Goal: Entertainment & Leisure: Browse casually

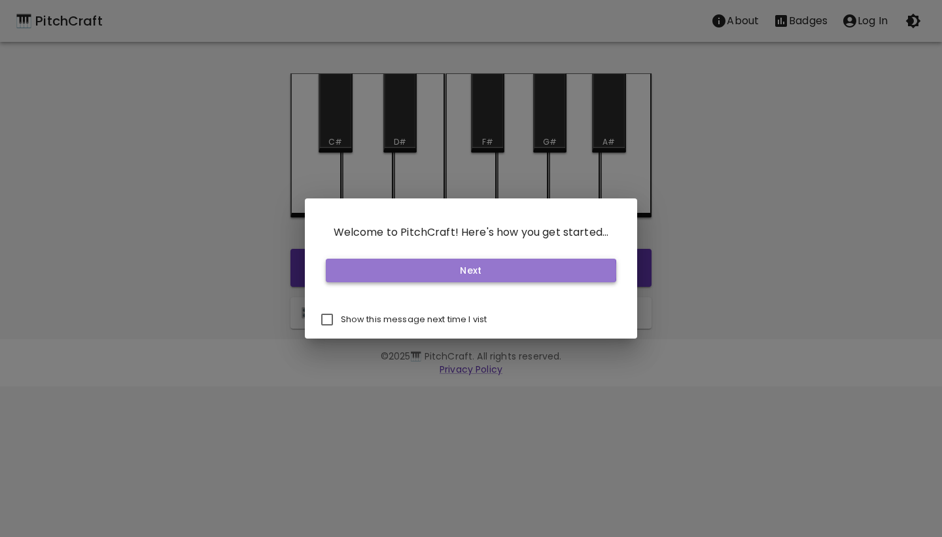
click at [455, 271] on button "Next" at bounding box center [471, 270] width 291 height 24
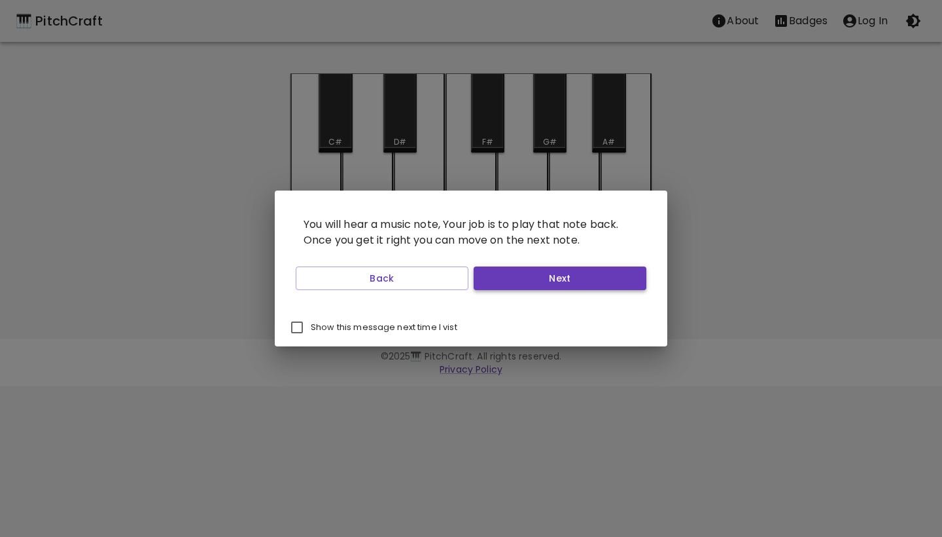
click at [514, 274] on button "Next" at bounding box center [560, 278] width 173 height 24
click at [532, 277] on button "Next" at bounding box center [560, 278] width 173 height 24
click at [532, 277] on button "Start Playing" at bounding box center [560, 278] width 173 height 24
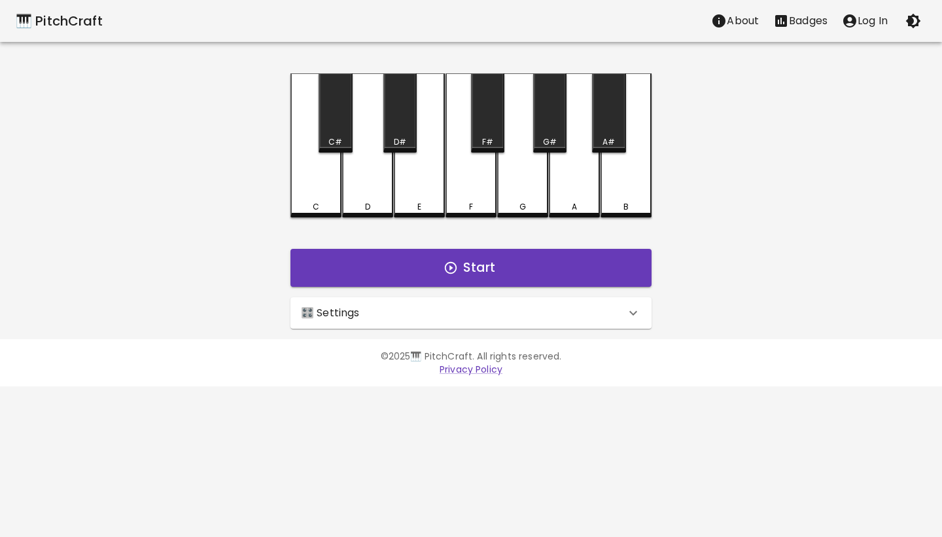
click at [582, 313] on div "🎛️ Settings" at bounding box center [463, 313] width 325 height 16
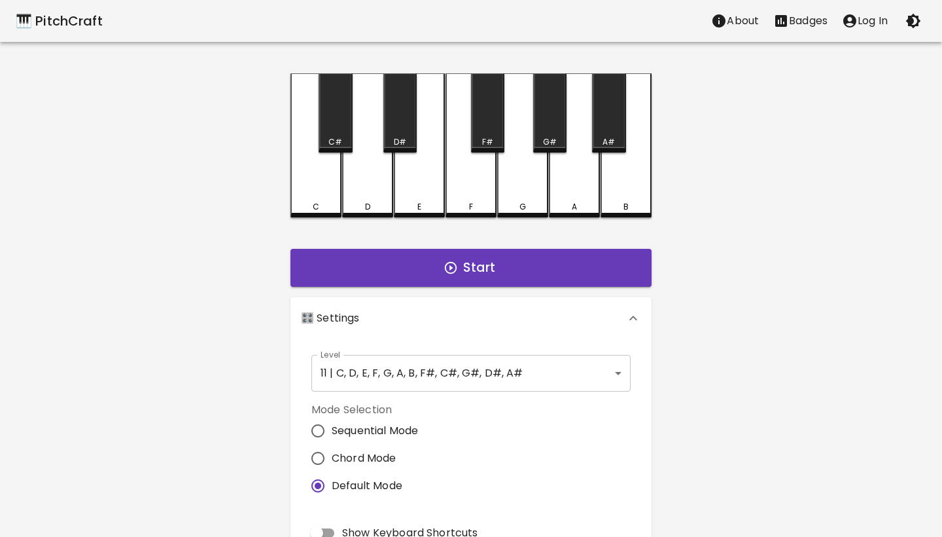
scroll to position [140, 0]
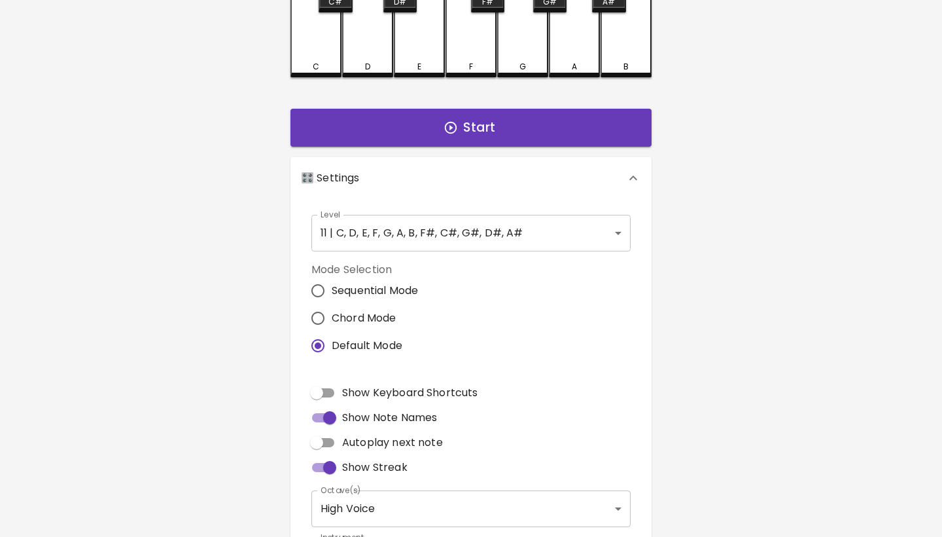
click at [527, 238] on body "🎹 PitchCraft About Badges Log In C C# D D# E F F# G G# A A# B Start 🎛️ Settings…" at bounding box center [471, 256] width 942 height 792
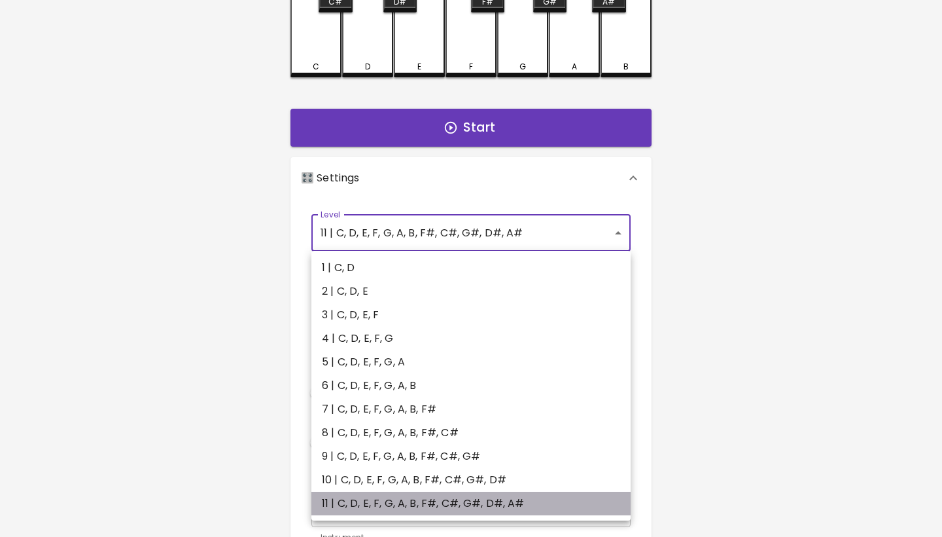
click at [478, 505] on li "11 | C, D, E, F, G, A, B, F#, C#, G#, D#, A#" at bounding box center [470, 503] width 319 height 24
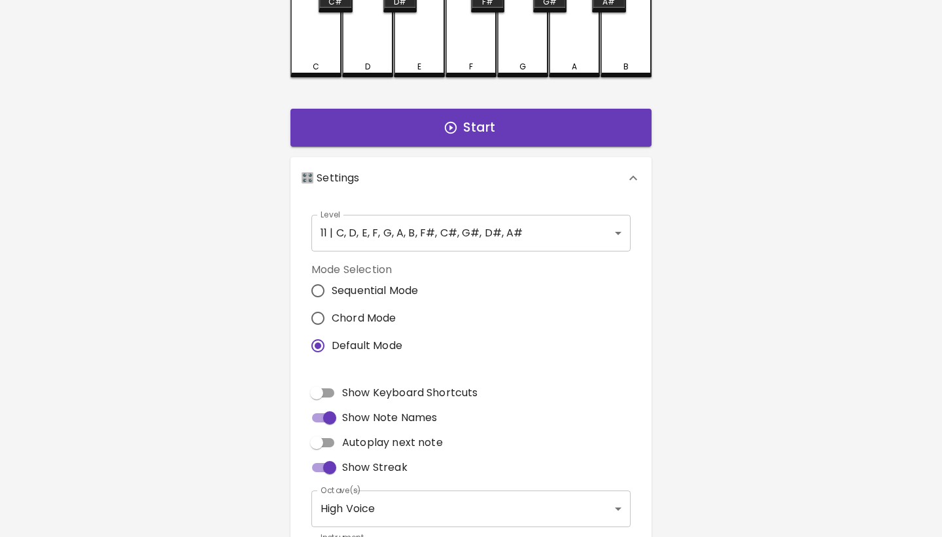
click at [380, 311] on span "Chord Mode" at bounding box center [364, 318] width 65 height 16
click at [332, 311] on input "Chord Mode" at bounding box center [317, 317] width 27 height 27
radio input "true"
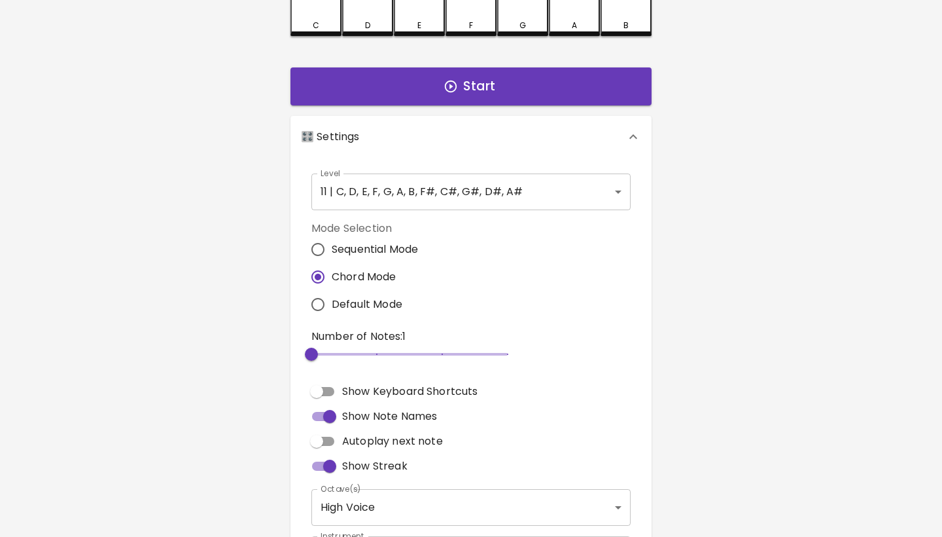
scroll to position [198, 0]
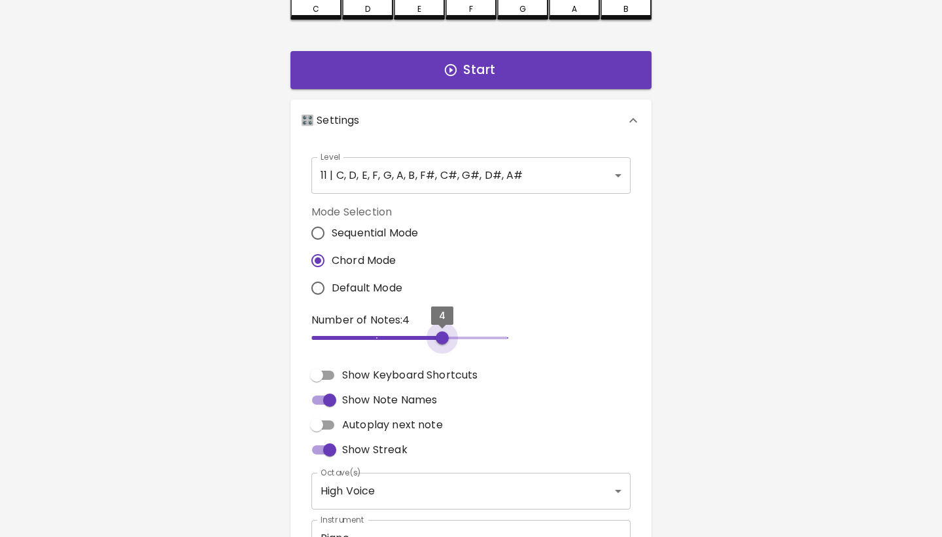
type input "3"
drag, startPoint x: 328, startPoint y: 332, endPoint x: 394, endPoint y: 335, distance: 66.2
click at [394, 335] on span "3" at bounding box center [409, 338] width 196 height 20
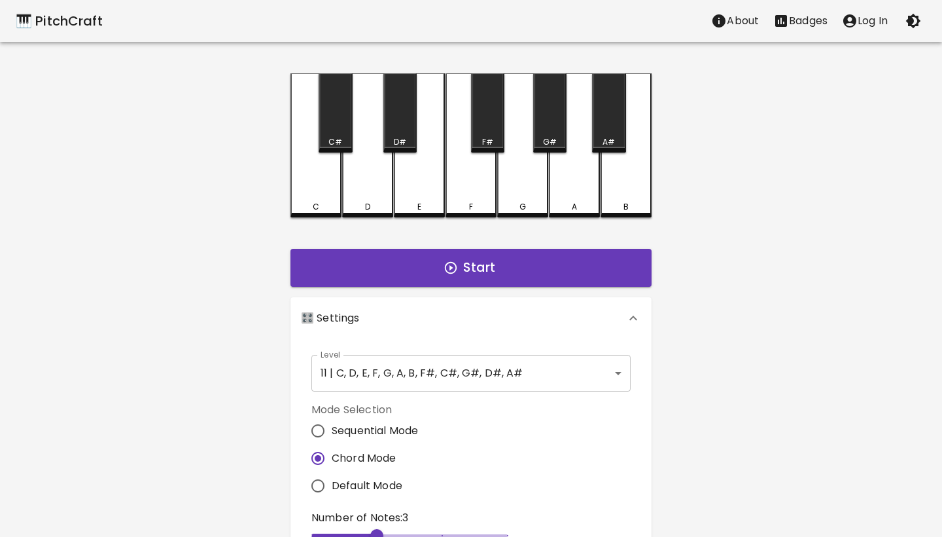
scroll to position [0, 0]
click at [463, 276] on button "Start" at bounding box center [471, 268] width 361 height 38
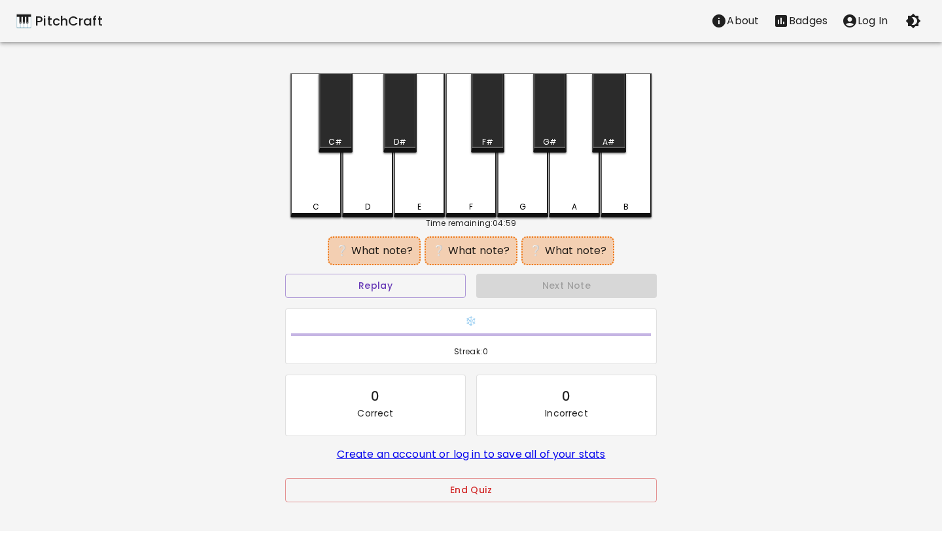
click at [342, 133] on div "C#" at bounding box center [335, 112] width 33 height 79
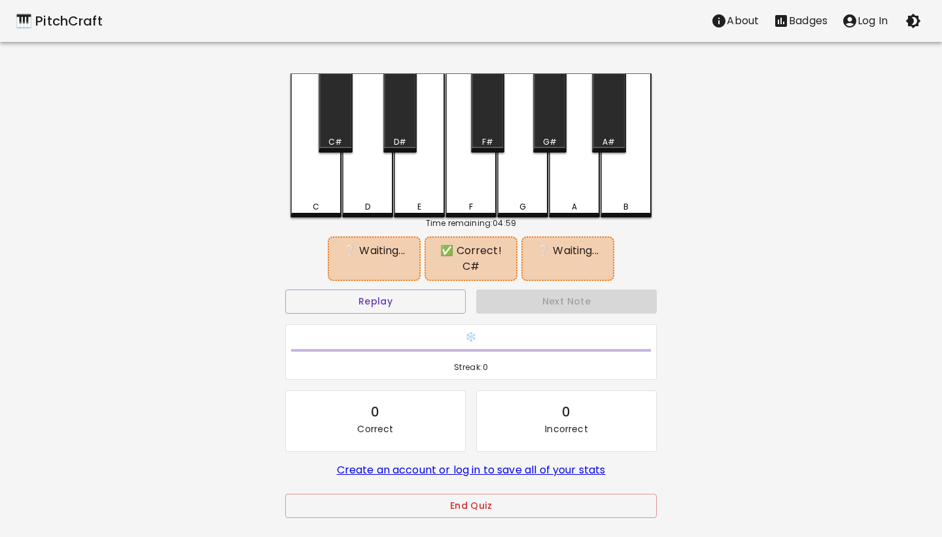
click at [366, 169] on div "D" at bounding box center [367, 145] width 51 height 144
click at [396, 129] on div "D#" at bounding box center [399, 112] width 33 height 79
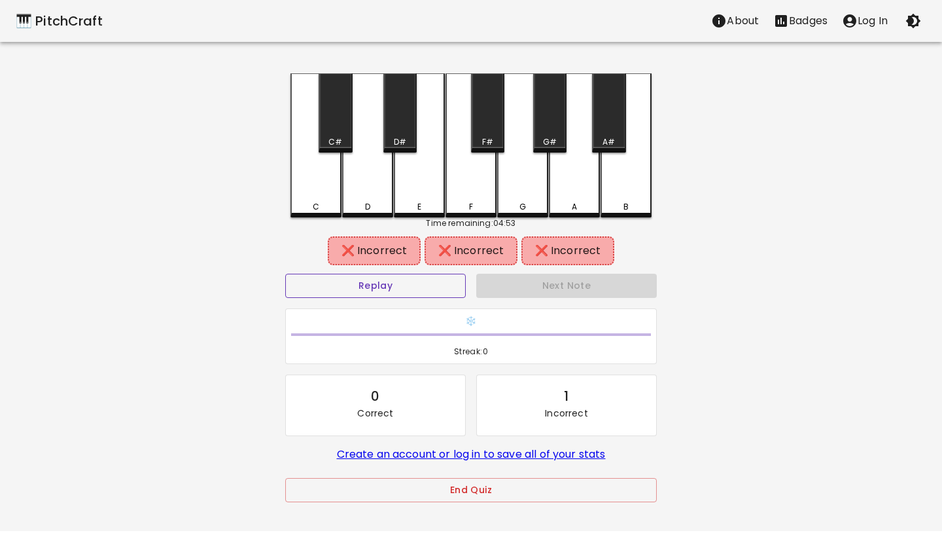
click at [452, 287] on button "Replay" at bounding box center [375, 286] width 181 height 24
click at [416, 273] on div "Replay" at bounding box center [375, 285] width 191 height 35
click at [404, 281] on button "Replay" at bounding box center [375, 286] width 181 height 24
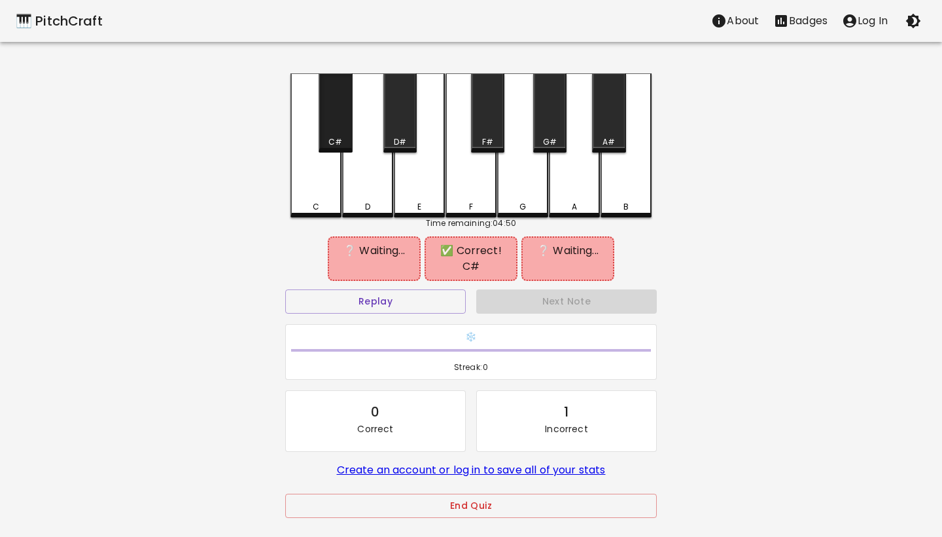
click at [342, 138] on div "C#" at bounding box center [335, 142] width 31 height 12
click at [360, 177] on div "D" at bounding box center [367, 145] width 51 height 144
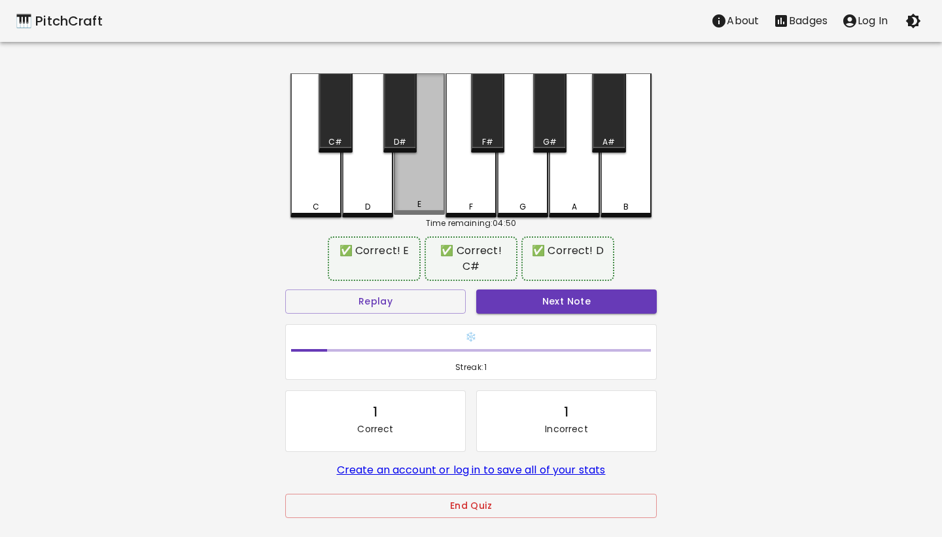
click at [402, 182] on div "E" at bounding box center [419, 143] width 51 height 141
click at [531, 306] on button "Next Note" at bounding box center [566, 301] width 181 height 24
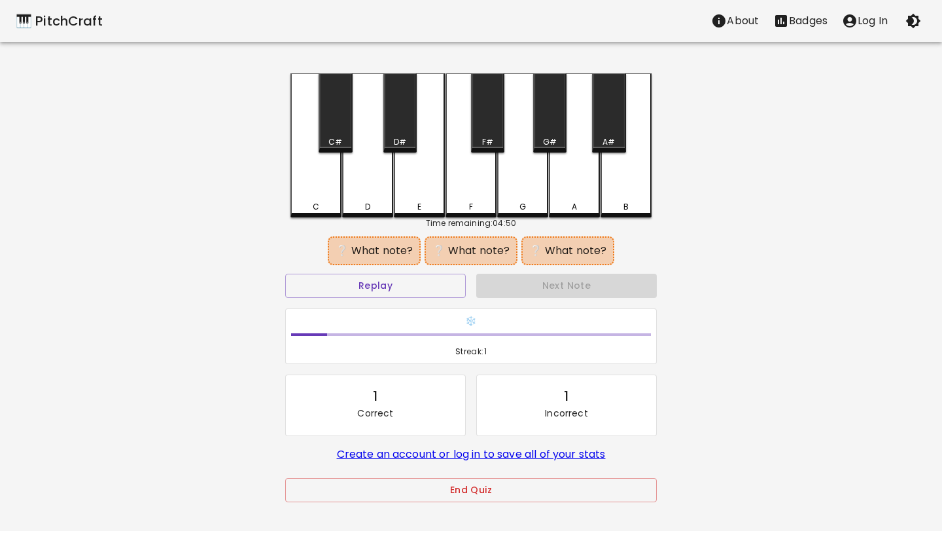
click at [344, 126] on div "C#" at bounding box center [335, 112] width 33 height 79
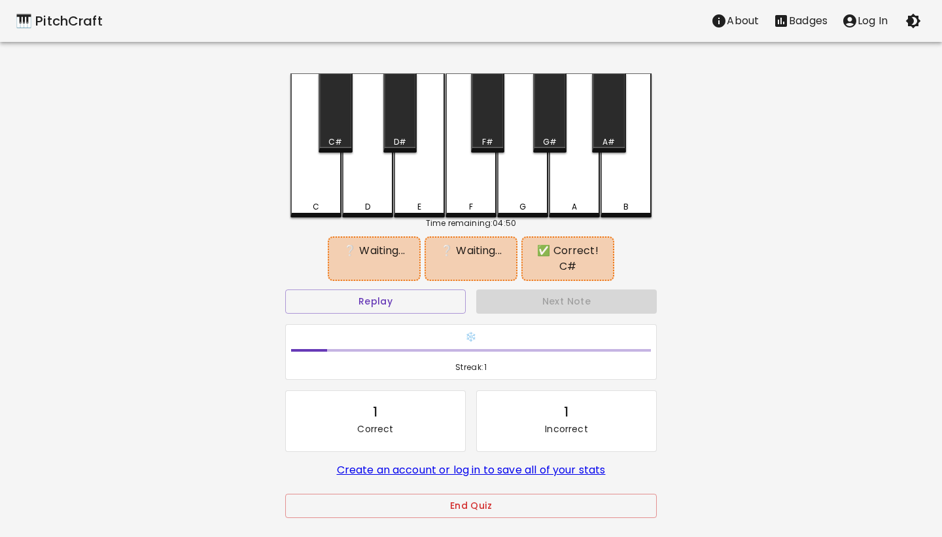
click at [473, 171] on div "F" at bounding box center [471, 145] width 51 height 144
click at [613, 124] on div "A#" at bounding box center [608, 112] width 33 height 79
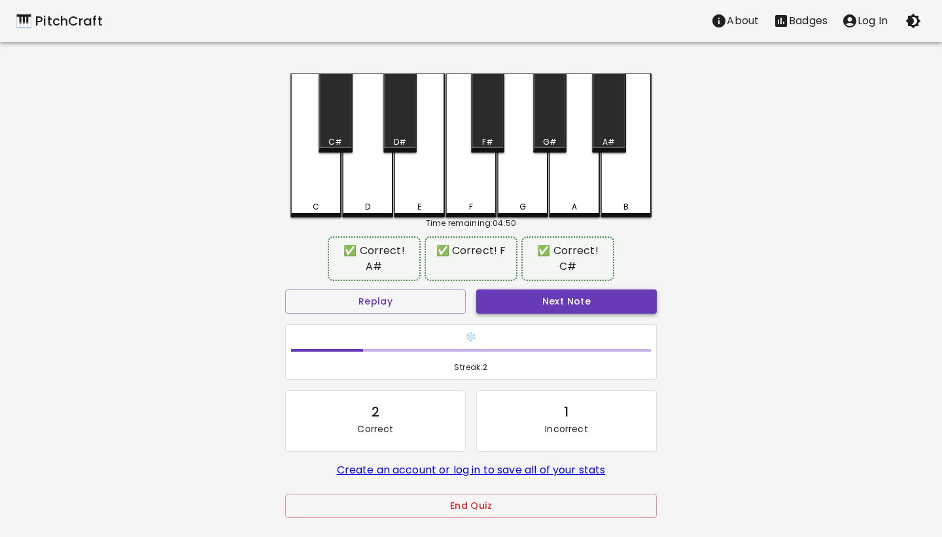
click at [515, 299] on button "Next Note" at bounding box center [566, 301] width 181 height 24
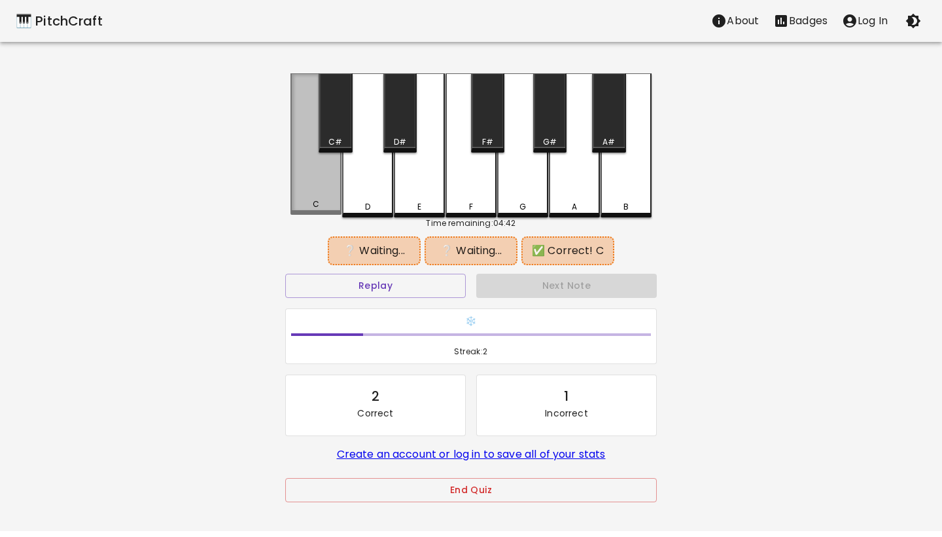
click at [327, 189] on div "C" at bounding box center [316, 143] width 51 height 141
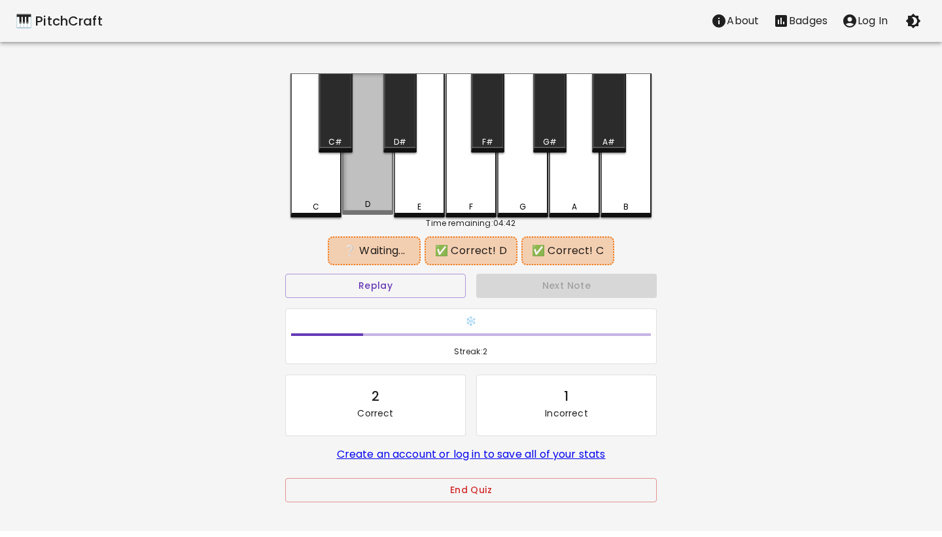
click at [371, 189] on div "D" at bounding box center [367, 143] width 51 height 141
click at [633, 184] on div "B" at bounding box center [626, 145] width 51 height 144
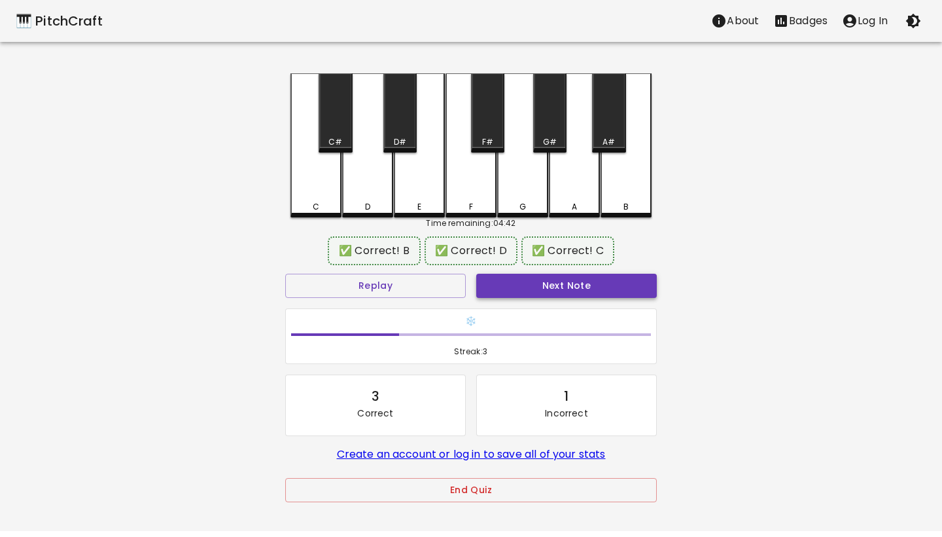
click at [514, 281] on button "Next Note" at bounding box center [566, 286] width 181 height 24
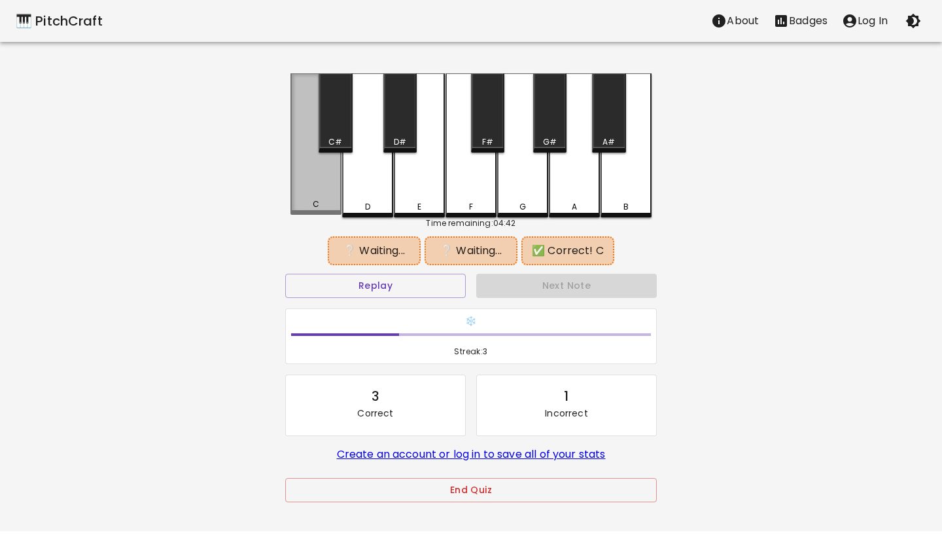
click at [310, 177] on div "C" at bounding box center [316, 143] width 51 height 141
click at [361, 179] on div "D" at bounding box center [367, 145] width 51 height 144
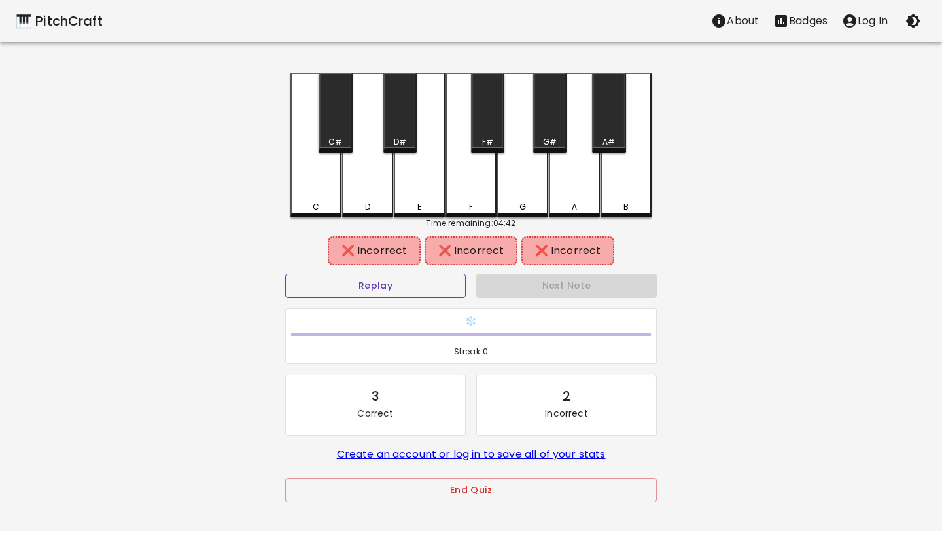
click at [448, 289] on button "Replay" at bounding box center [375, 286] width 181 height 24
click at [448, 287] on button "Replay" at bounding box center [375, 286] width 181 height 24
click at [450, 284] on button "Replay" at bounding box center [375, 286] width 181 height 24
click at [301, 185] on div "C" at bounding box center [316, 145] width 51 height 144
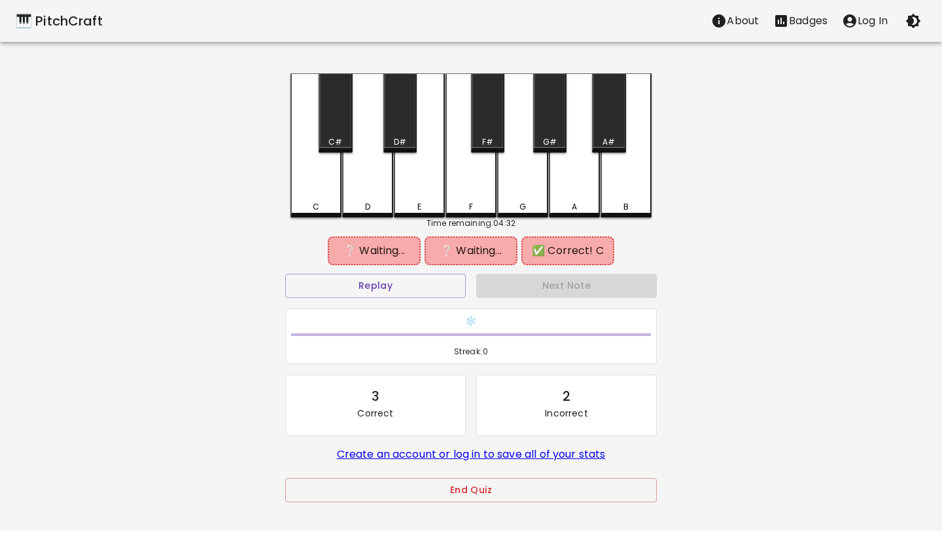
click at [469, 185] on div "F" at bounding box center [471, 145] width 51 height 144
click at [611, 133] on div "A#" at bounding box center [608, 112] width 33 height 79
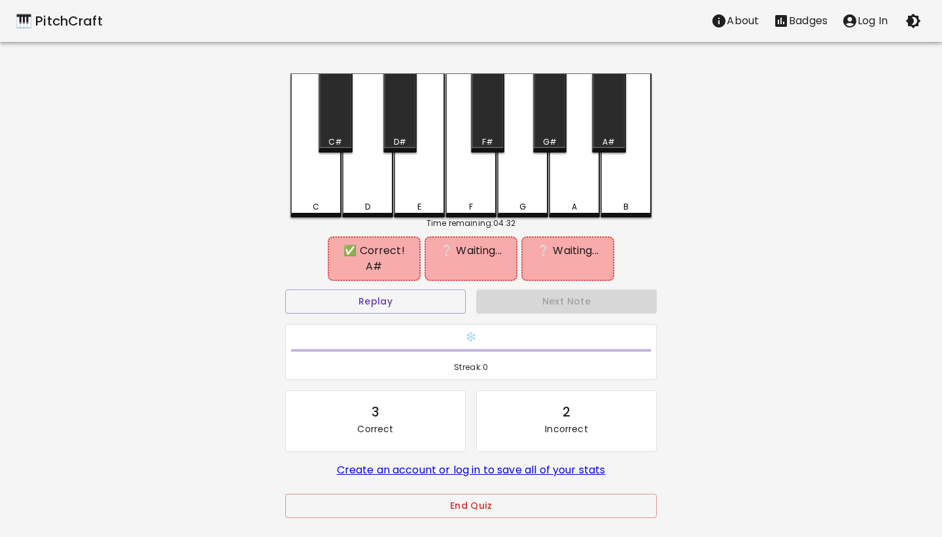
click at [460, 202] on div "F" at bounding box center [471, 207] width 48 height 12
click at [609, 132] on div "A#" at bounding box center [608, 112] width 33 height 79
click at [315, 199] on div "C" at bounding box center [316, 145] width 51 height 144
click at [420, 289] on button "Replay" at bounding box center [375, 301] width 181 height 24
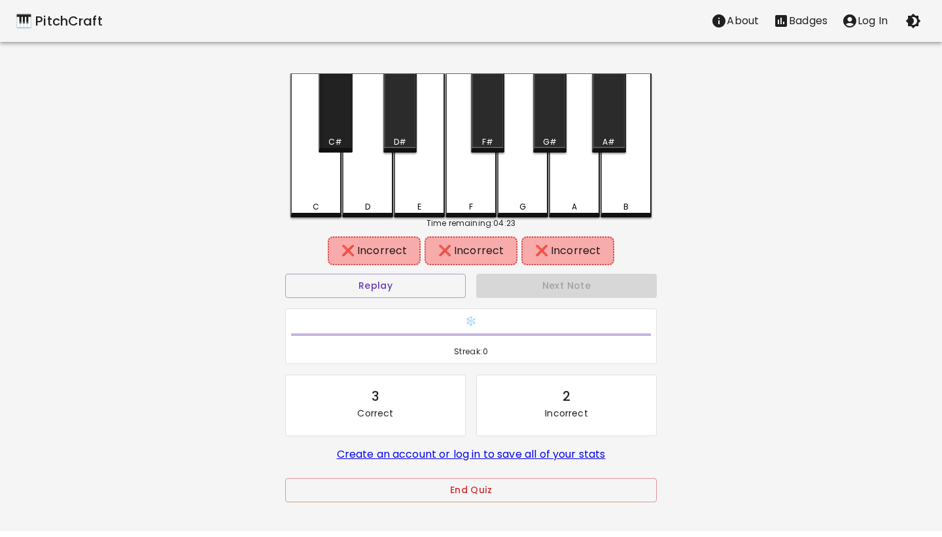
click at [332, 133] on div "C#" at bounding box center [335, 112] width 33 height 79
drag, startPoint x: 330, startPoint y: 188, endPoint x: 365, endPoint y: 175, distance: 37.7
click at [330, 188] on div "C" at bounding box center [316, 145] width 51 height 144
click at [622, 186] on div "B" at bounding box center [626, 145] width 51 height 144
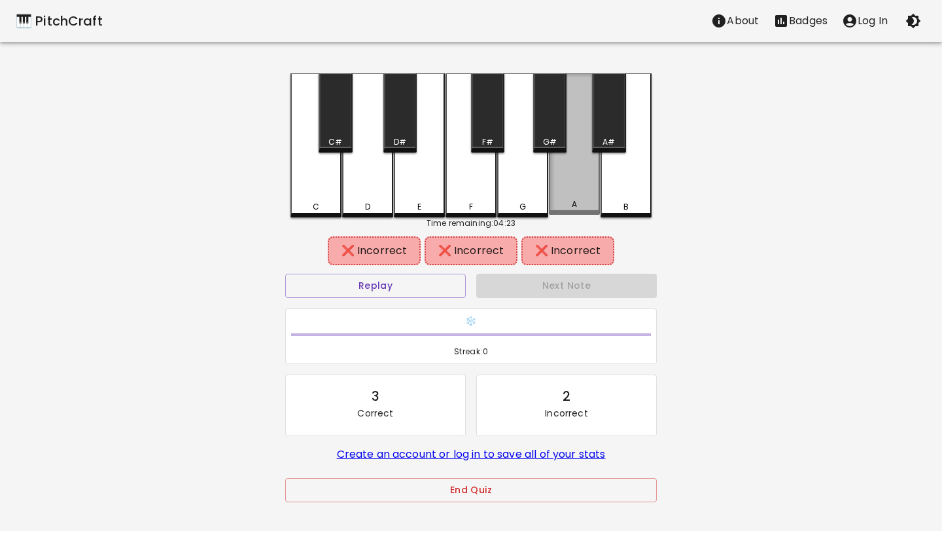
click at [586, 186] on div "A" at bounding box center [574, 143] width 51 height 141
click at [535, 183] on div "G" at bounding box center [522, 145] width 51 height 144
click at [622, 180] on div "B" at bounding box center [626, 145] width 51 height 144
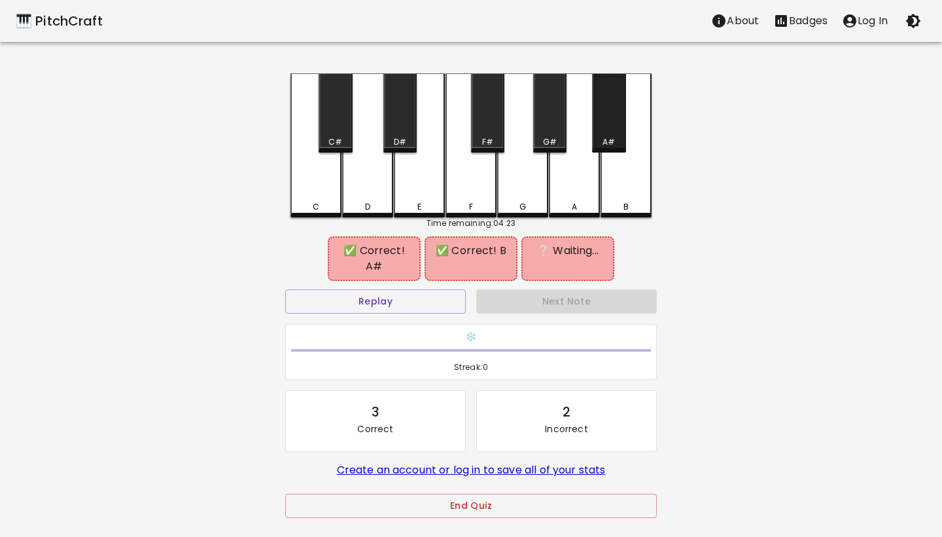
click at [622, 126] on div "A#" at bounding box center [608, 112] width 33 height 79
click at [321, 183] on div "C" at bounding box center [316, 145] width 51 height 144
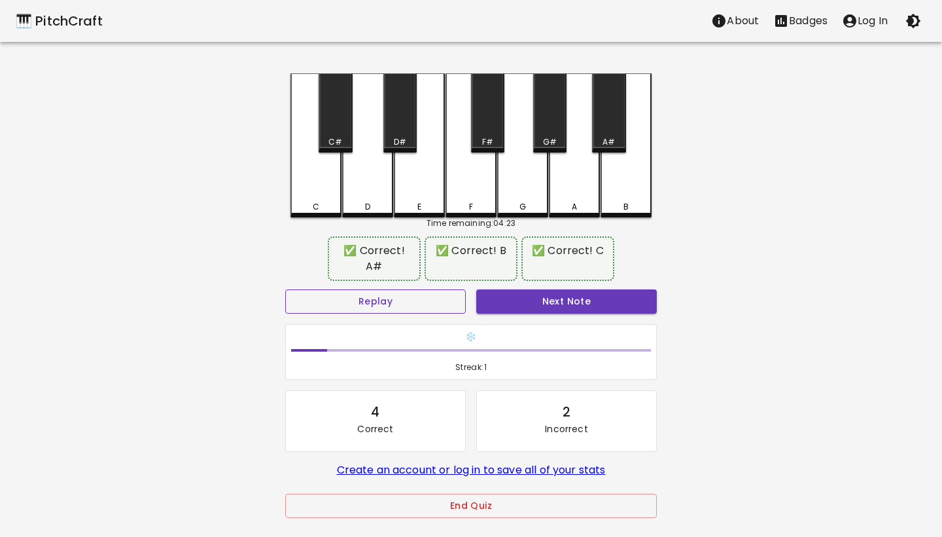
click at [433, 289] on button "Replay" at bounding box center [375, 301] width 181 height 24
click at [525, 289] on button "Next Note" at bounding box center [566, 301] width 181 height 24
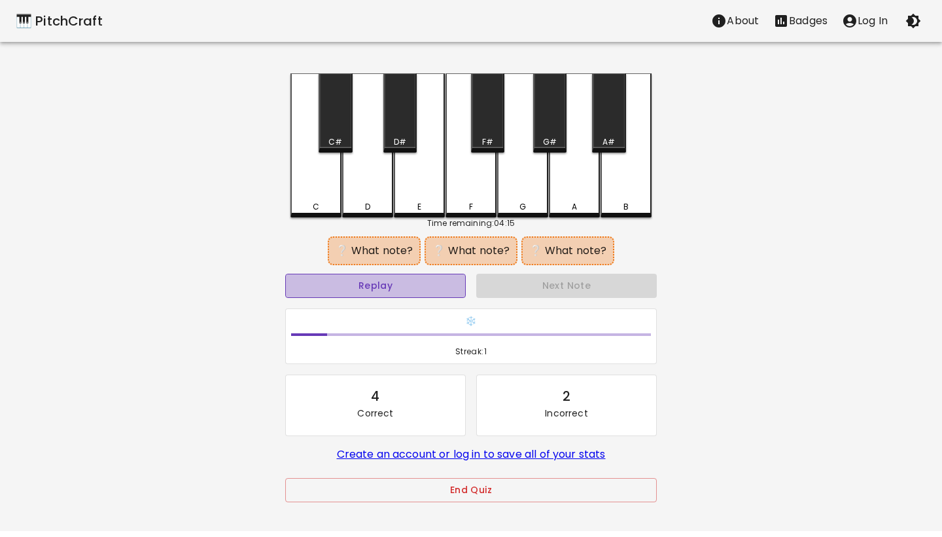
click at [457, 284] on button "Replay" at bounding box center [375, 286] width 181 height 24
click at [374, 173] on div "D" at bounding box center [367, 145] width 51 height 144
click at [565, 198] on div "A" at bounding box center [574, 145] width 51 height 144
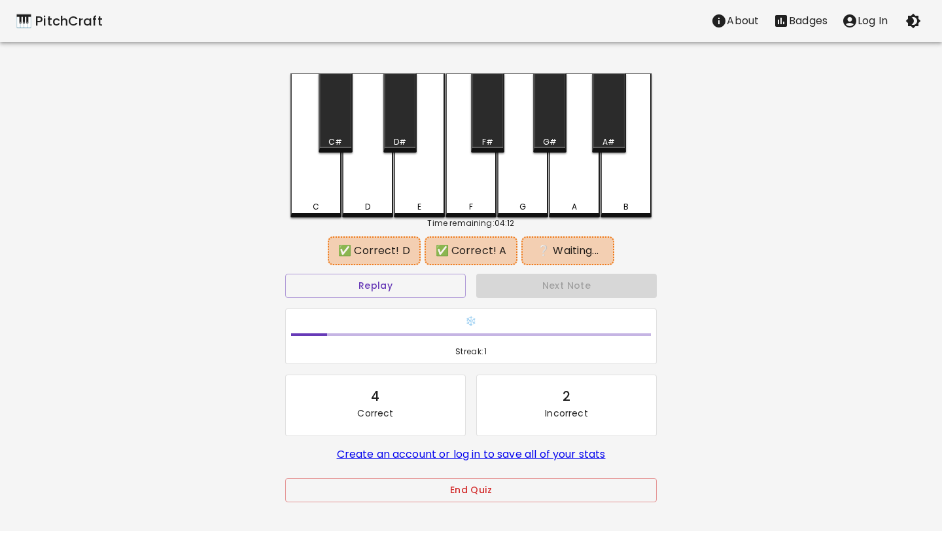
click at [612, 198] on div "B" at bounding box center [626, 145] width 51 height 144
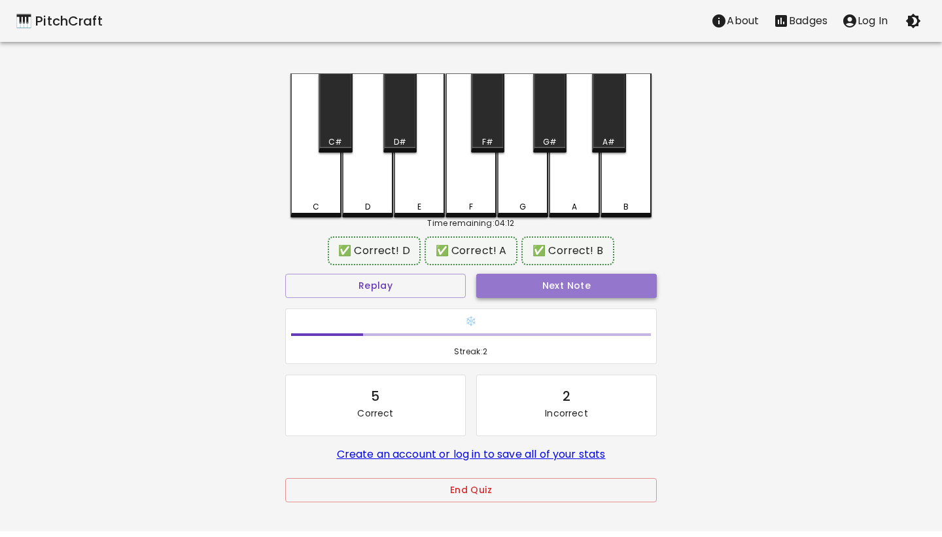
click at [542, 289] on button "Next Note" at bounding box center [566, 286] width 181 height 24
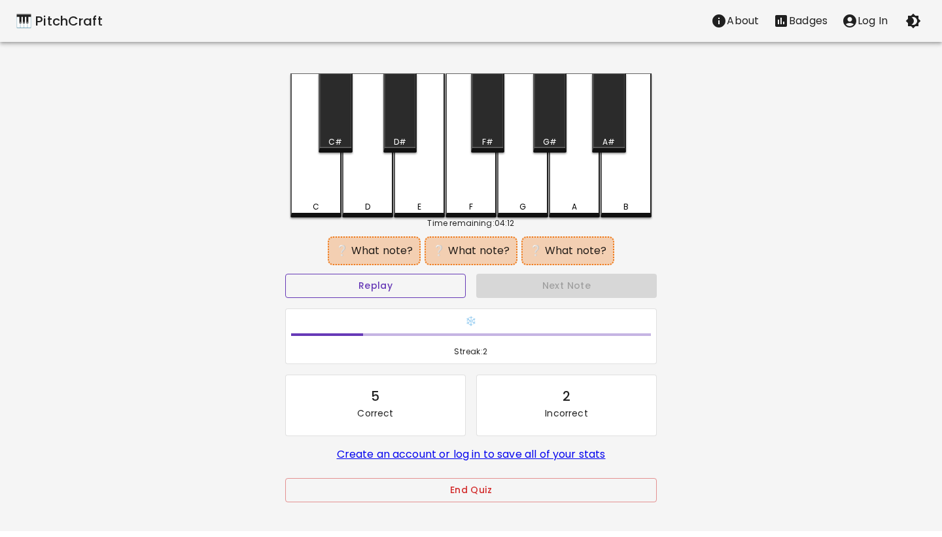
click at [418, 281] on button "Replay" at bounding box center [375, 286] width 181 height 24
click at [338, 132] on div "C#" at bounding box center [335, 112] width 33 height 79
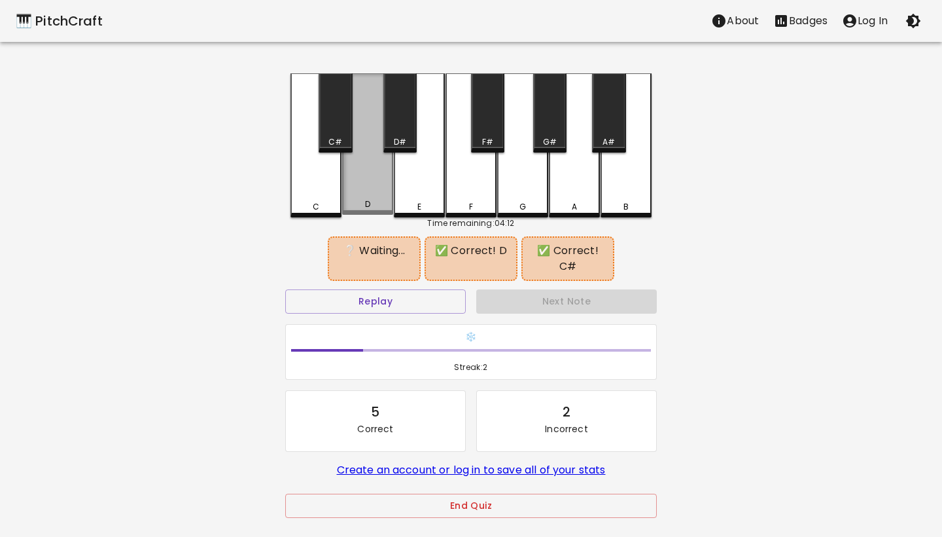
click at [382, 179] on div "D" at bounding box center [367, 143] width 51 height 141
click at [401, 179] on div "E" at bounding box center [419, 145] width 51 height 144
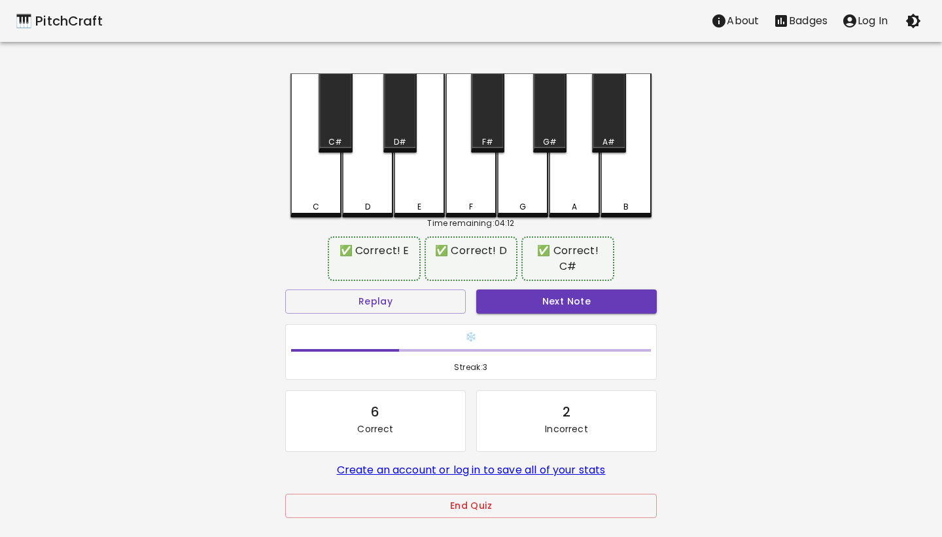
click at [505, 291] on button "Next Note" at bounding box center [566, 301] width 181 height 24
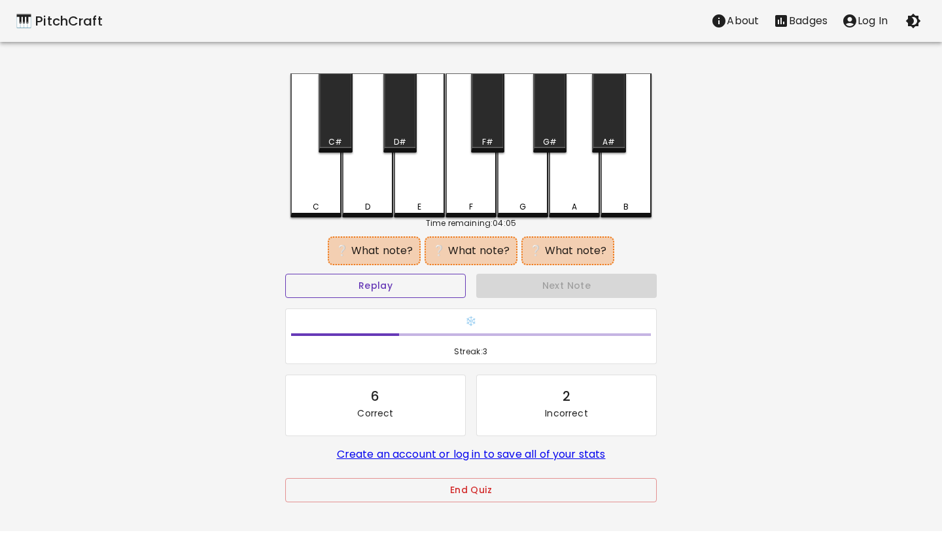
click at [451, 279] on button "Replay" at bounding box center [375, 286] width 181 height 24
click at [376, 180] on div "D" at bounding box center [367, 145] width 51 height 144
click at [412, 187] on div "E" at bounding box center [419, 145] width 51 height 144
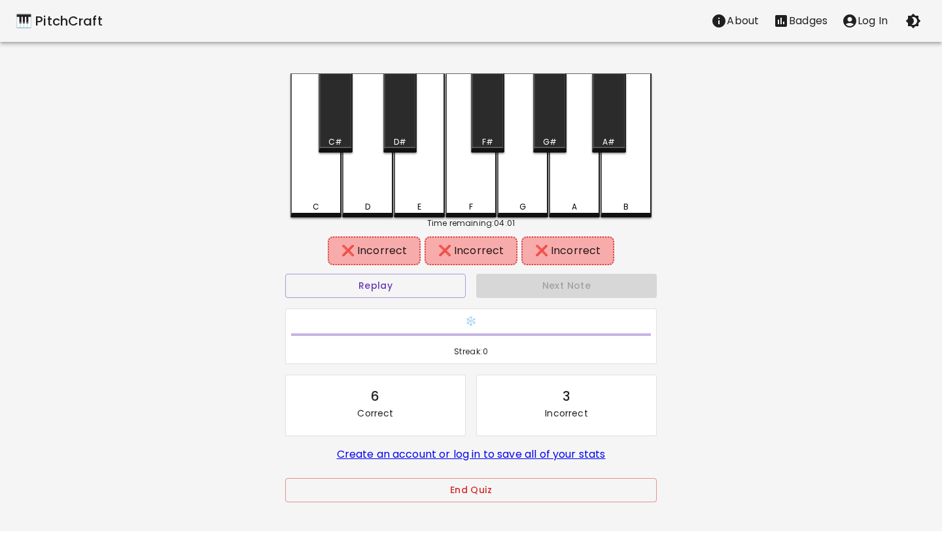
click at [384, 184] on div "D" at bounding box center [367, 145] width 51 height 144
click at [391, 150] on div "D#" at bounding box center [399, 112] width 33 height 79
click at [406, 287] on button "Replay" at bounding box center [375, 286] width 181 height 24
click at [417, 275] on button "Replay" at bounding box center [375, 286] width 181 height 24
click at [338, 130] on div "C#" at bounding box center [335, 112] width 33 height 79
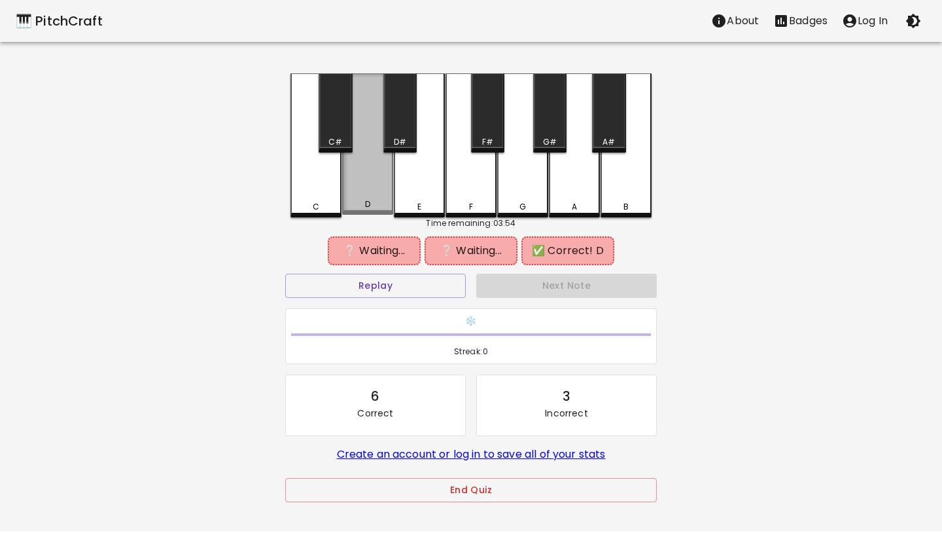
click at [362, 164] on div "D" at bounding box center [367, 143] width 51 height 141
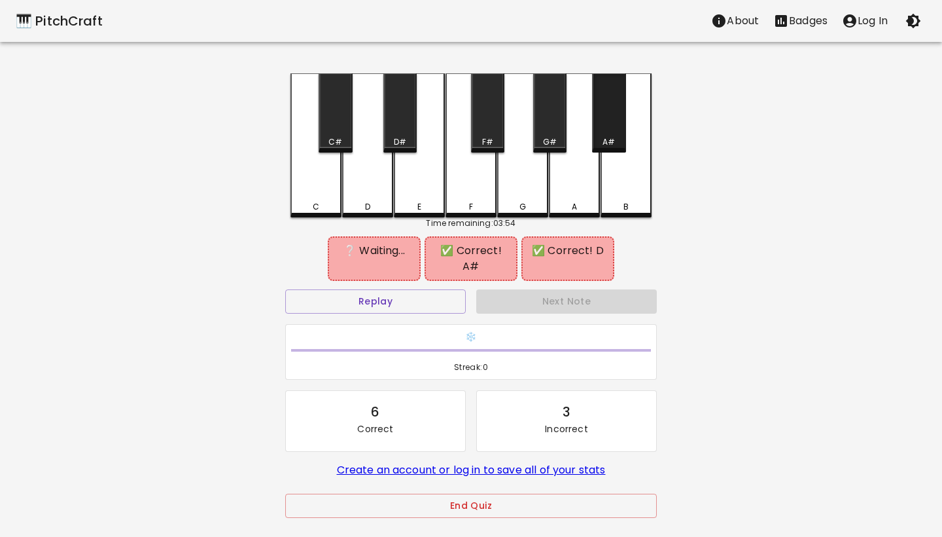
click at [613, 132] on div "A#" at bounding box center [608, 112] width 33 height 79
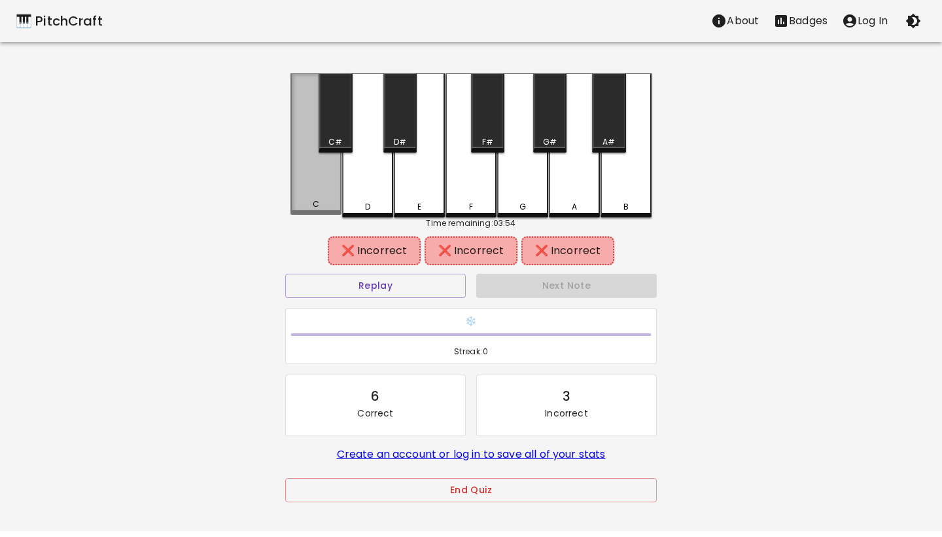
click at [320, 182] on div "C" at bounding box center [316, 143] width 51 height 141
click at [327, 136] on div "C#" at bounding box center [335, 142] width 31 height 12
click at [366, 169] on div "D" at bounding box center [367, 145] width 51 height 144
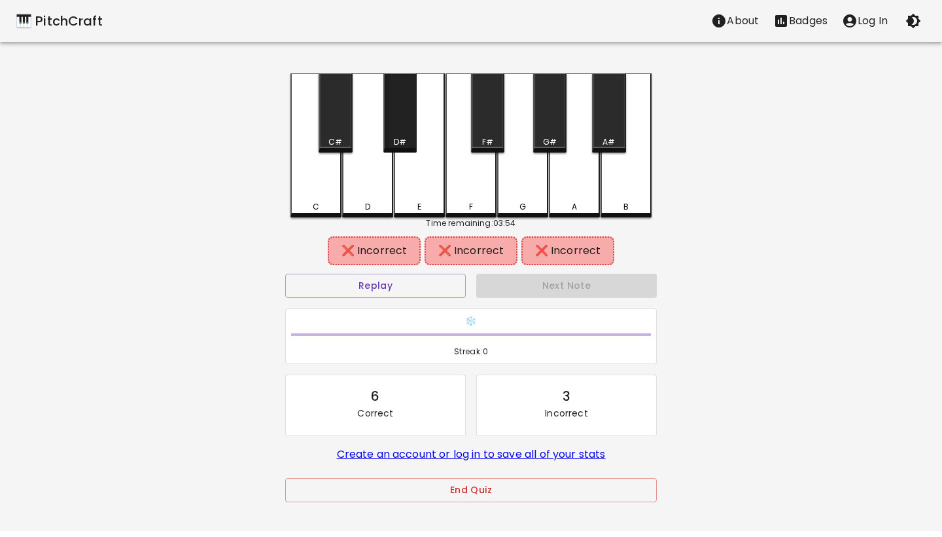
click at [390, 134] on div "D#" at bounding box center [399, 112] width 33 height 79
click at [419, 187] on div "E" at bounding box center [419, 145] width 51 height 144
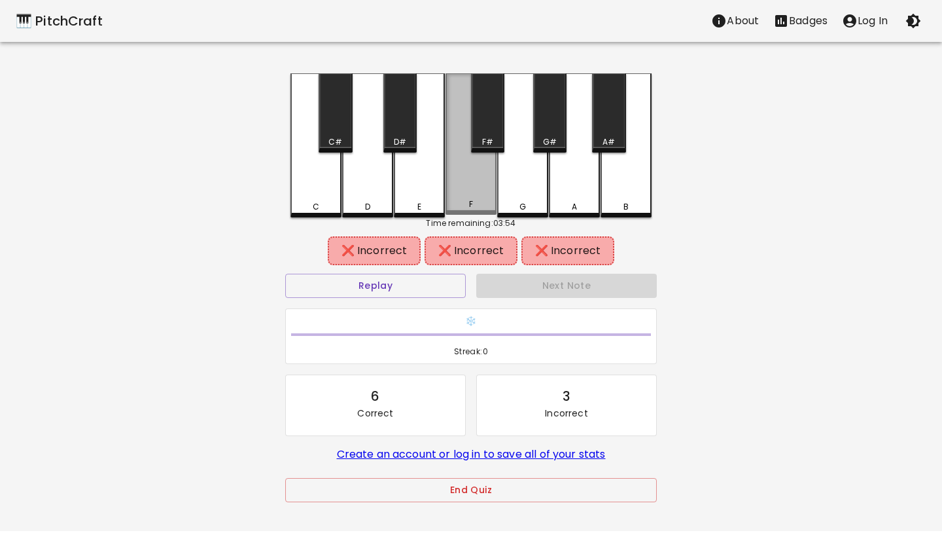
click at [459, 187] on div "F" at bounding box center [471, 143] width 51 height 141
click at [497, 133] on div "F#" at bounding box center [487, 112] width 33 height 79
drag, startPoint x: 524, startPoint y: 169, endPoint x: 531, endPoint y: 156, distance: 14.4
click at [524, 169] on div "G" at bounding box center [522, 145] width 51 height 144
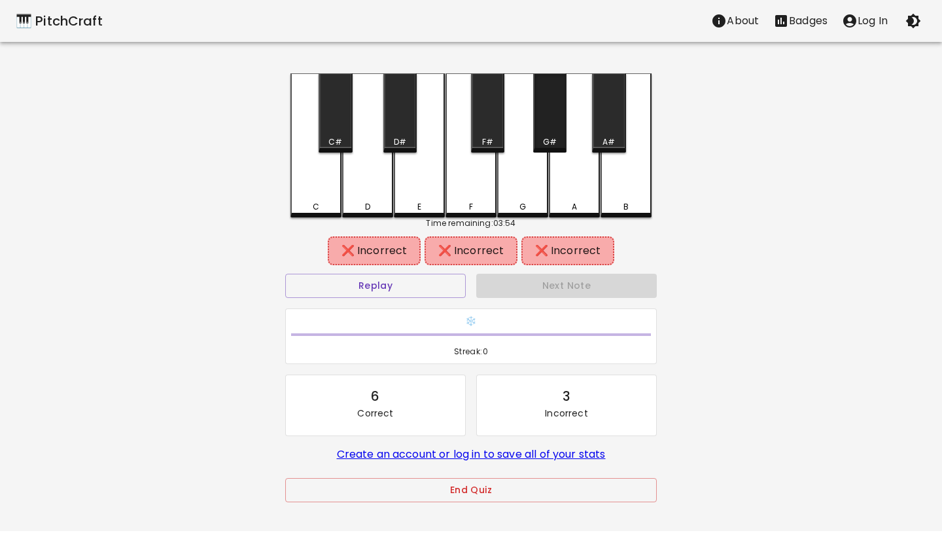
click at [553, 123] on div "G#" at bounding box center [549, 112] width 33 height 79
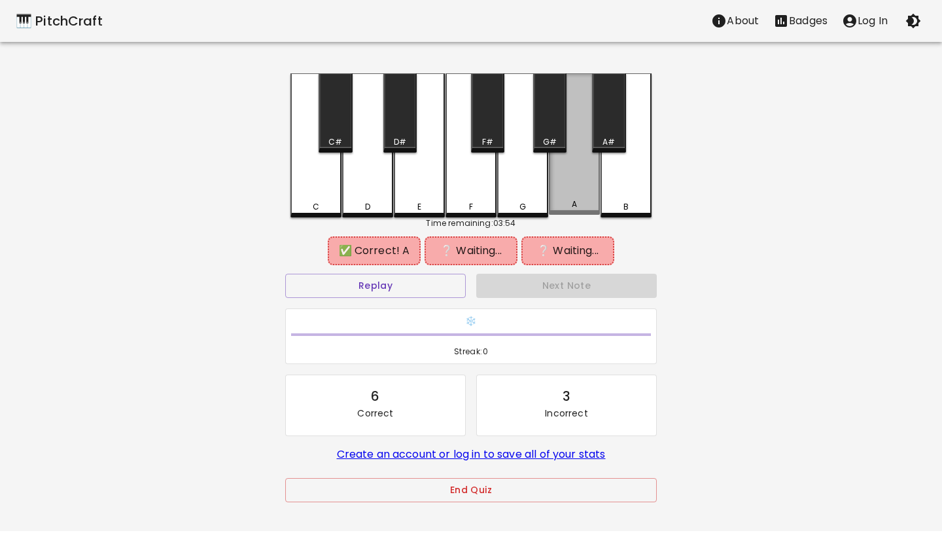
click at [596, 188] on div "A" at bounding box center [574, 143] width 51 height 141
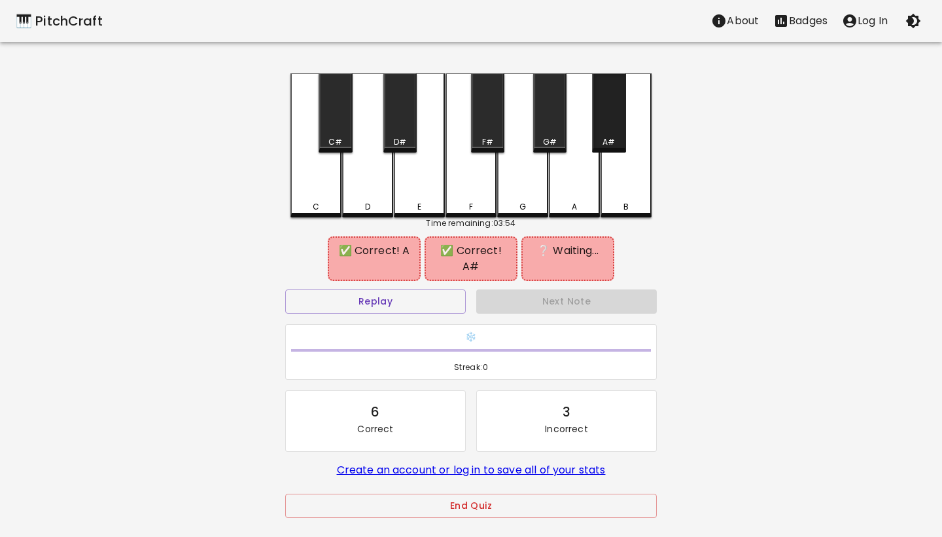
click at [605, 124] on div "A#" at bounding box center [608, 112] width 33 height 79
click at [359, 192] on div "D" at bounding box center [367, 145] width 51 height 144
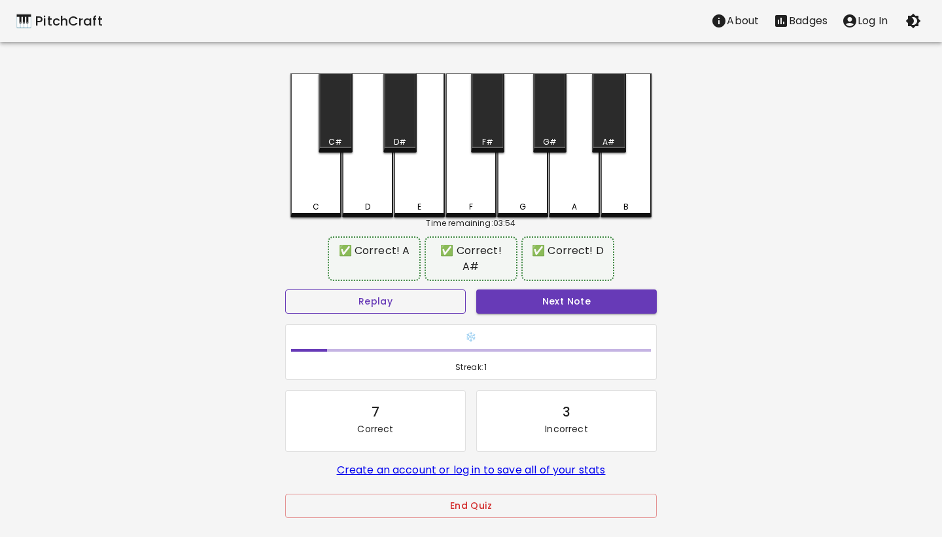
click at [391, 289] on button "Replay" at bounding box center [375, 301] width 181 height 24
click at [550, 289] on button "Next Note" at bounding box center [566, 301] width 181 height 24
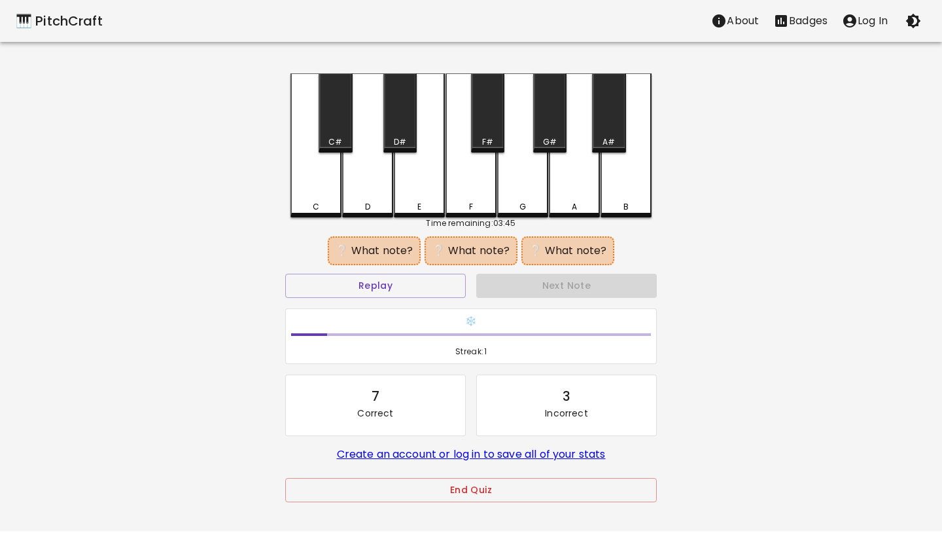
drag, startPoint x: 335, startPoint y: 131, endPoint x: 408, endPoint y: 171, distance: 83.8
click at [335, 131] on div "C#" at bounding box center [335, 112] width 33 height 79
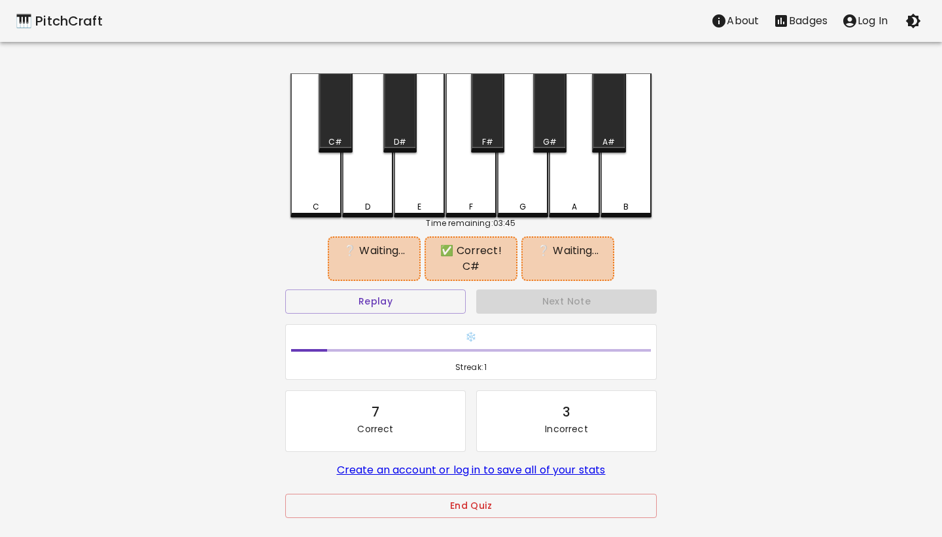
click at [478, 198] on div "F" at bounding box center [471, 145] width 51 height 144
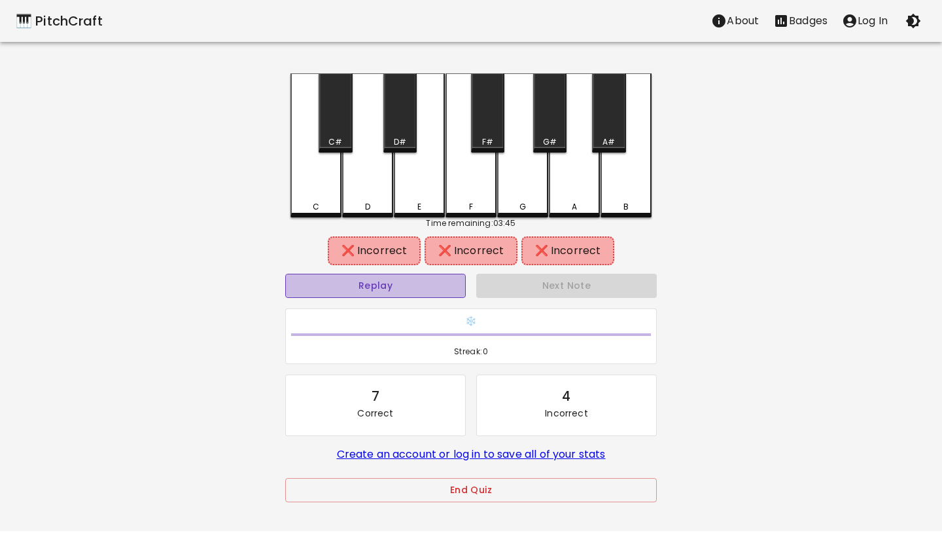
click at [360, 289] on button "Replay" at bounding box center [375, 286] width 181 height 24
click at [333, 128] on div "C#" at bounding box center [335, 112] width 33 height 79
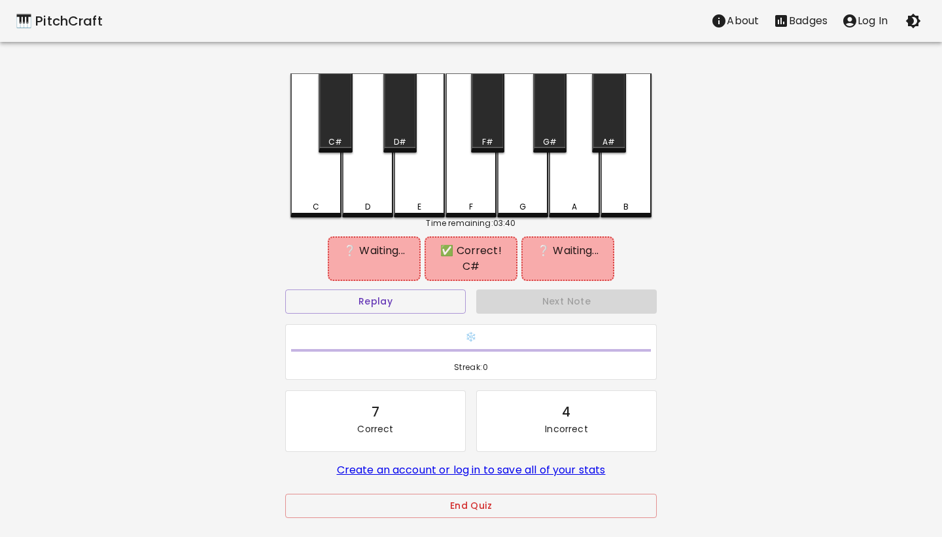
click at [465, 164] on div "F" at bounding box center [471, 145] width 51 height 144
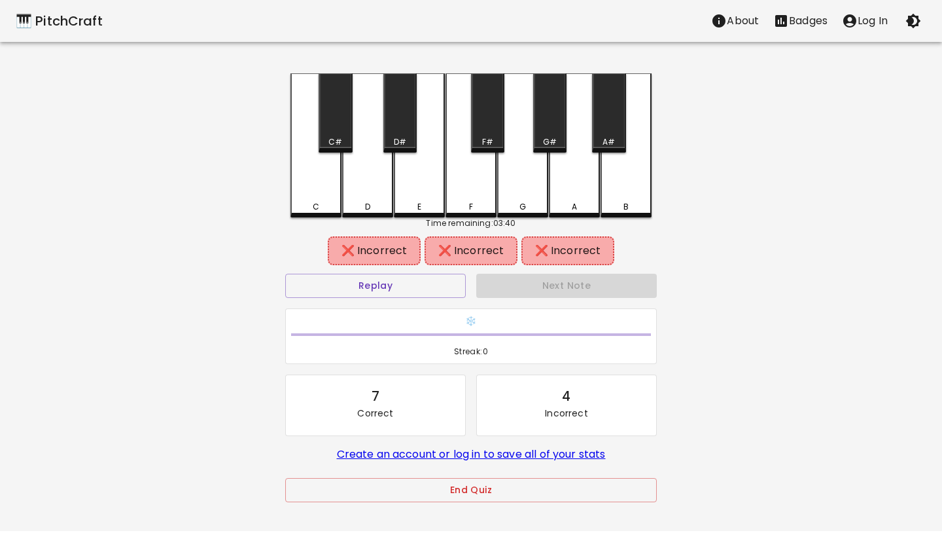
click at [465, 164] on div "F" at bounding box center [471, 145] width 51 height 144
click at [484, 130] on div "F#" at bounding box center [487, 112] width 33 height 79
click at [636, 175] on div "B" at bounding box center [626, 145] width 51 height 144
click at [452, 180] on div "F" at bounding box center [471, 145] width 51 height 144
click at [420, 180] on div "E" at bounding box center [419, 145] width 51 height 144
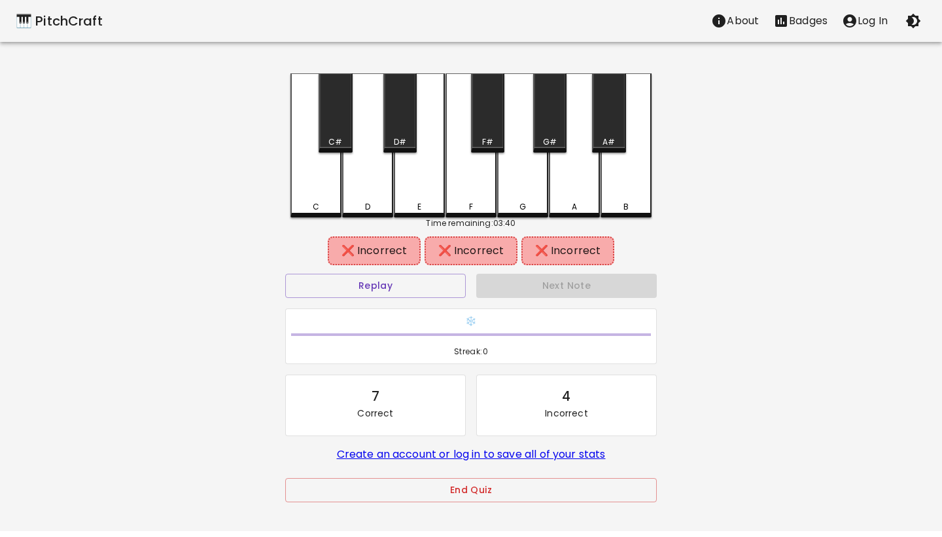
click at [389, 123] on div "D#" at bounding box center [399, 112] width 33 height 79
click at [381, 281] on button "Replay" at bounding box center [375, 286] width 181 height 24
click at [560, 132] on div "G#" at bounding box center [549, 112] width 33 height 79
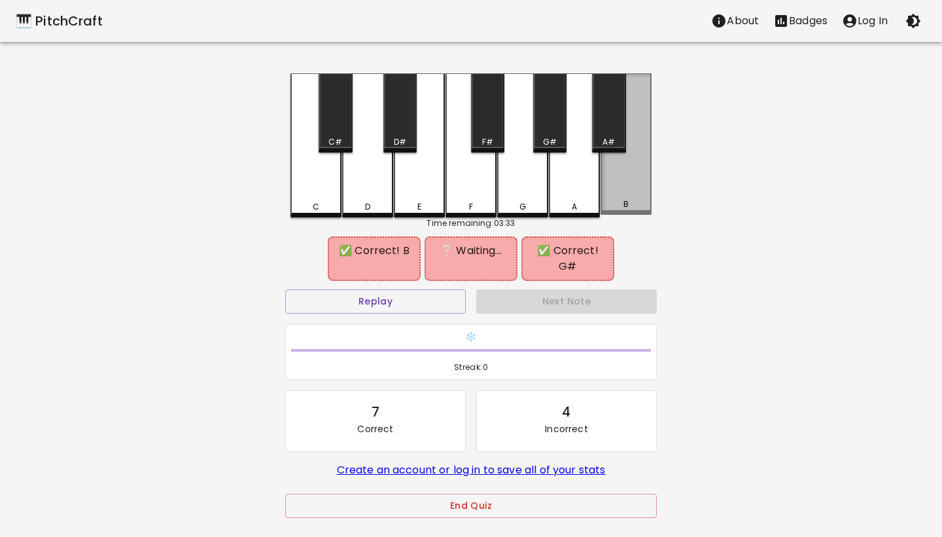
click at [603, 164] on div "B" at bounding box center [626, 143] width 51 height 141
click at [346, 127] on div "C#" at bounding box center [335, 112] width 33 height 79
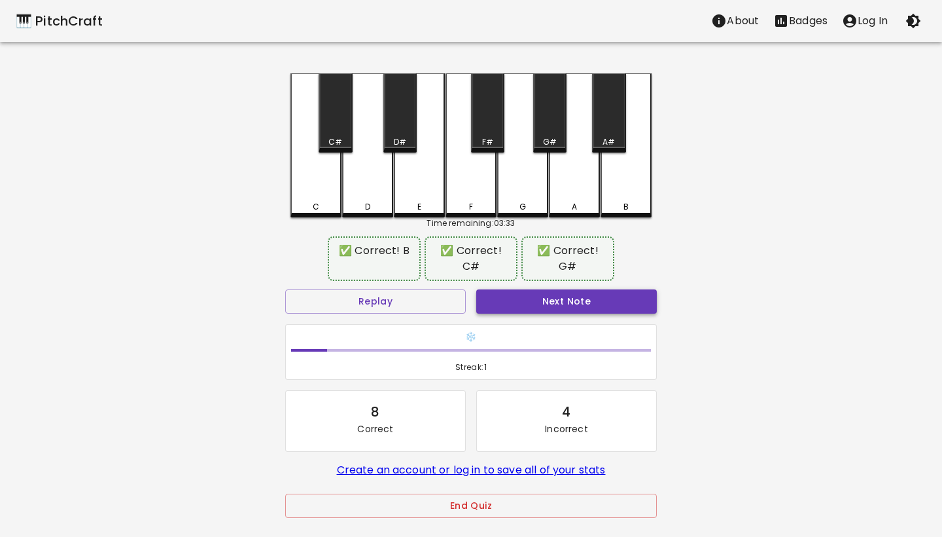
click at [505, 293] on button "Next Note" at bounding box center [566, 301] width 181 height 24
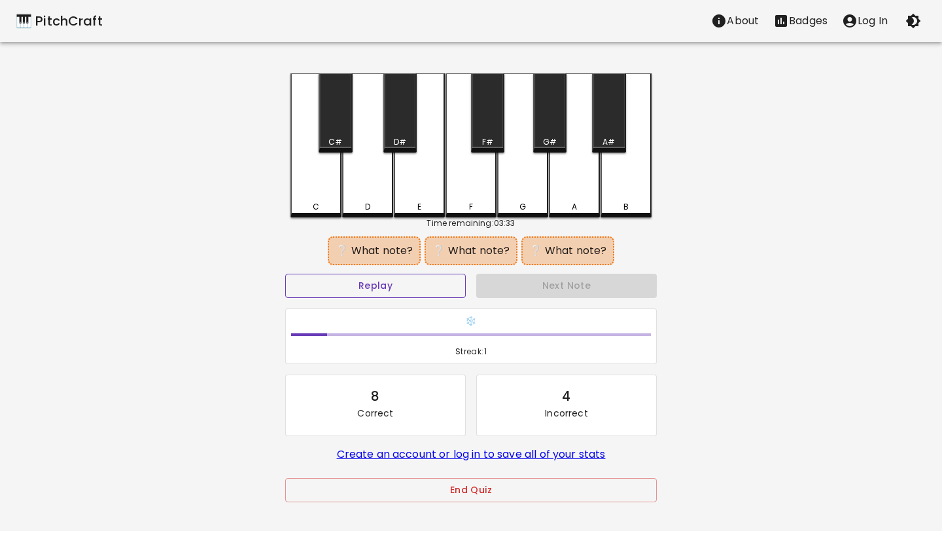
click at [437, 277] on button "Replay" at bounding box center [375, 286] width 181 height 24
drag, startPoint x: 492, startPoint y: 196, endPoint x: 516, endPoint y: 196, distance: 23.6
click at [492, 196] on div "F" at bounding box center [471, 145] width 51 height 144
click at [532, 196] on div "G" at bounding box center [522, 145] width 51 height 144
click at [572, 196] on div "A" at bounding box center [574, 145] width 51 height 144
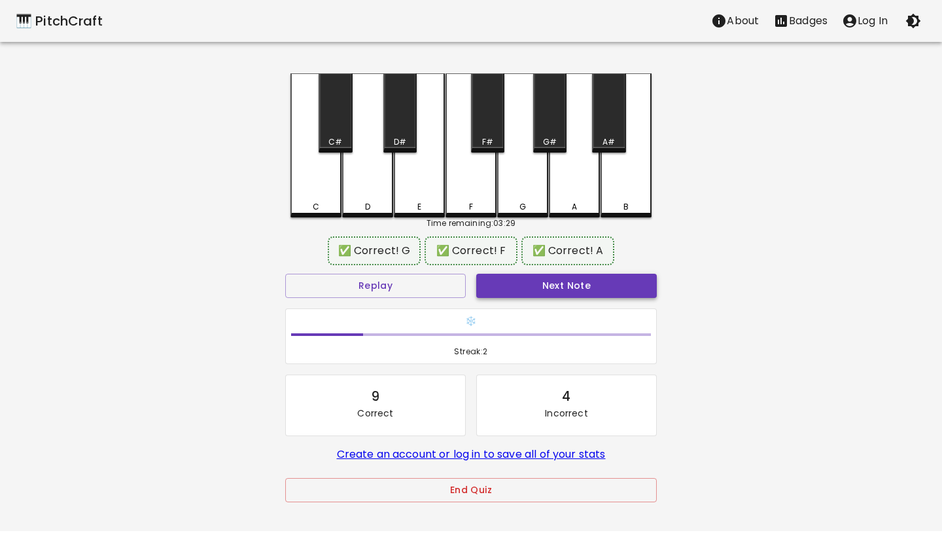
click at [541, 274] on div "Next Note" at bounding box center [566, 285] width 191 height 35
click at [533, 285] on button "Next Note" at bounding box center [566, 286] width 181 height 24
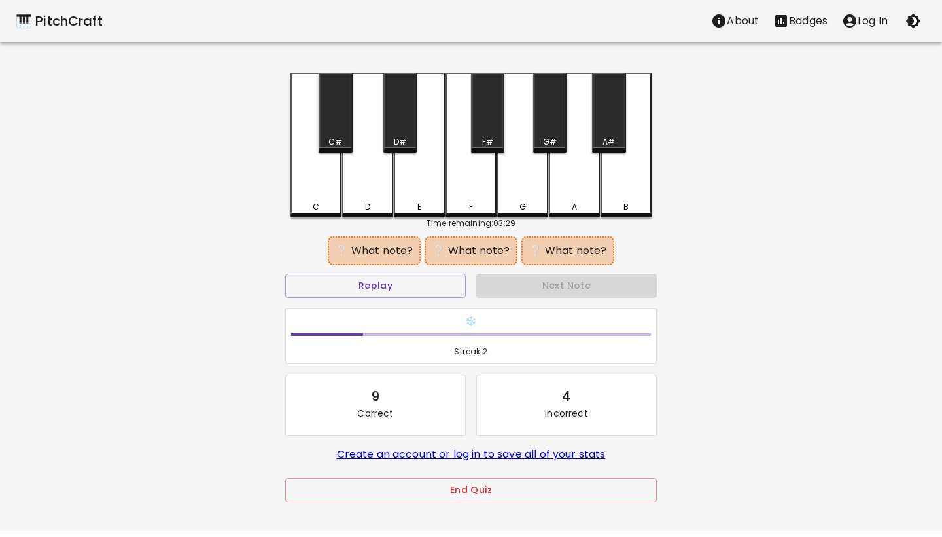
click at [332, 132] on div "C#" at bounding box center [335, 112] width 33 height 79
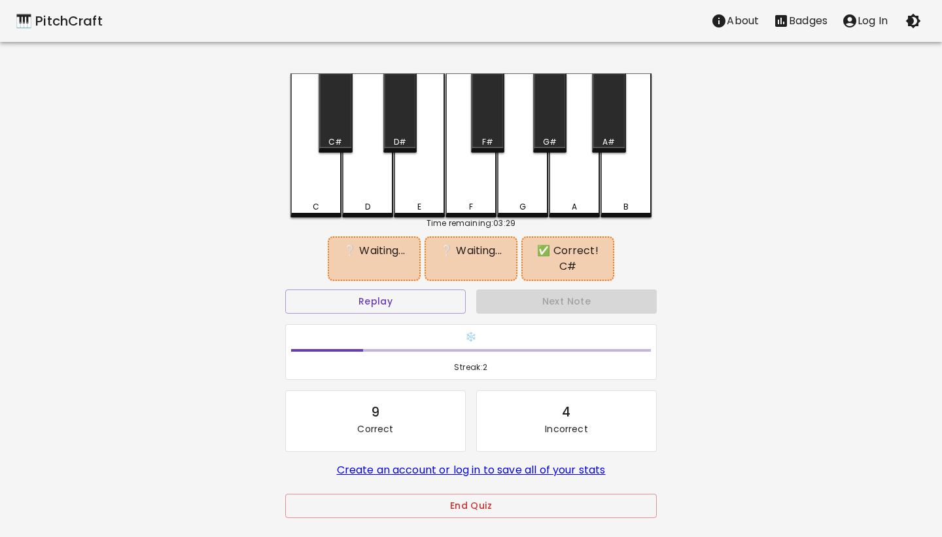
click at [493, 132] on div "F#" at bounding box center [487, 112] width 33 height 79
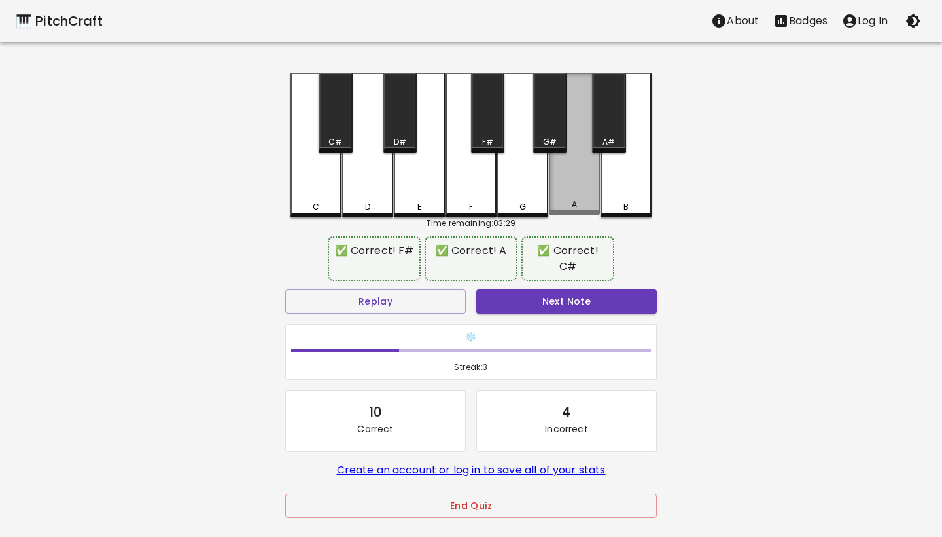
click at [567, 169] on div "A" at bounding box center [574, 143] width 51 height 141
click at [518, 302] on button "Next Note" at bounding box center [566, 301] width 181 height 24
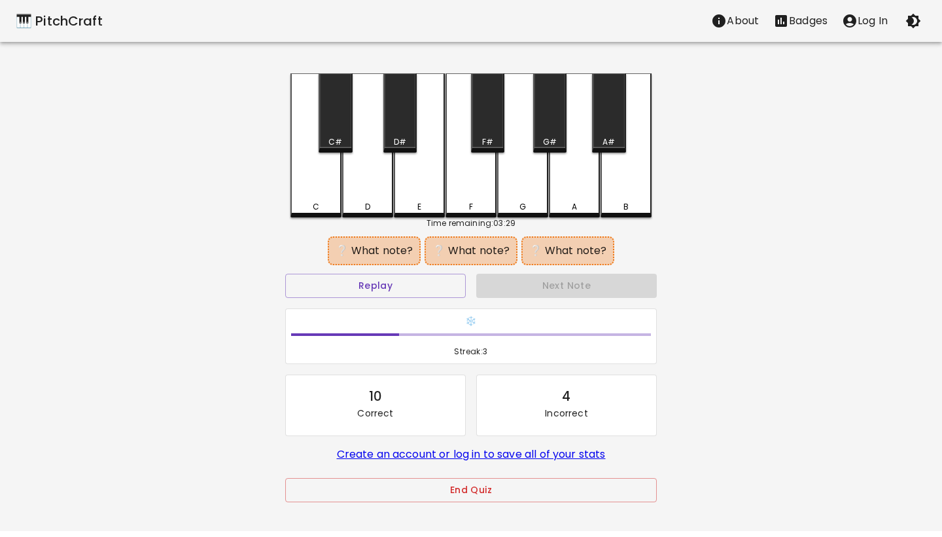
click at [430, 180] on div "E" at bounding box center [419, 145] width 51 height 144
click at [498, 132] on div "F#" at bounding box center [487, 112] width 33 height 79
drag, startPoint x: 577, startPoint y: 194, endPoint x: 573, endPoint y: 205, distance: 12.0
click at [577, 194] on div "A" at bounding box center [574, 145] width 51 height 144
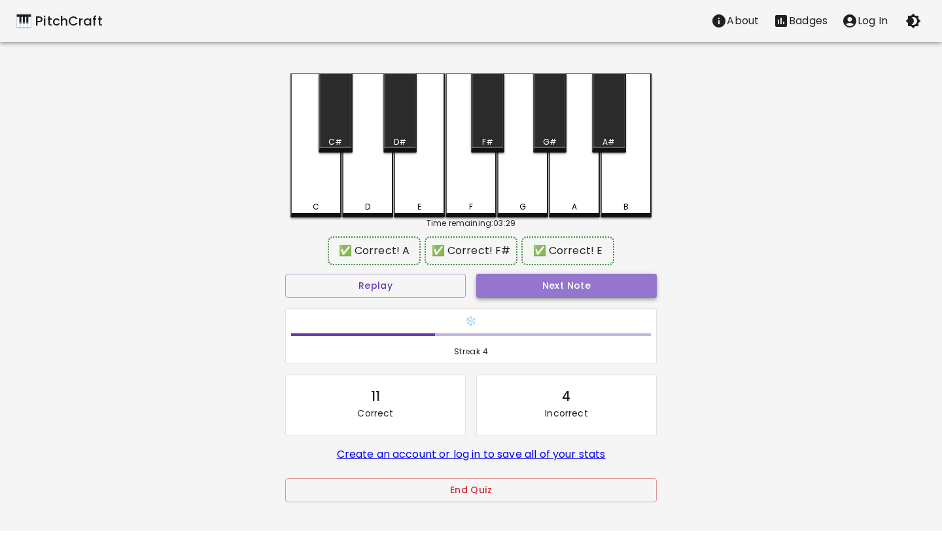
click at [533, 283] on button "Next Note" at bounding box center [566, 286] width 181 height 24
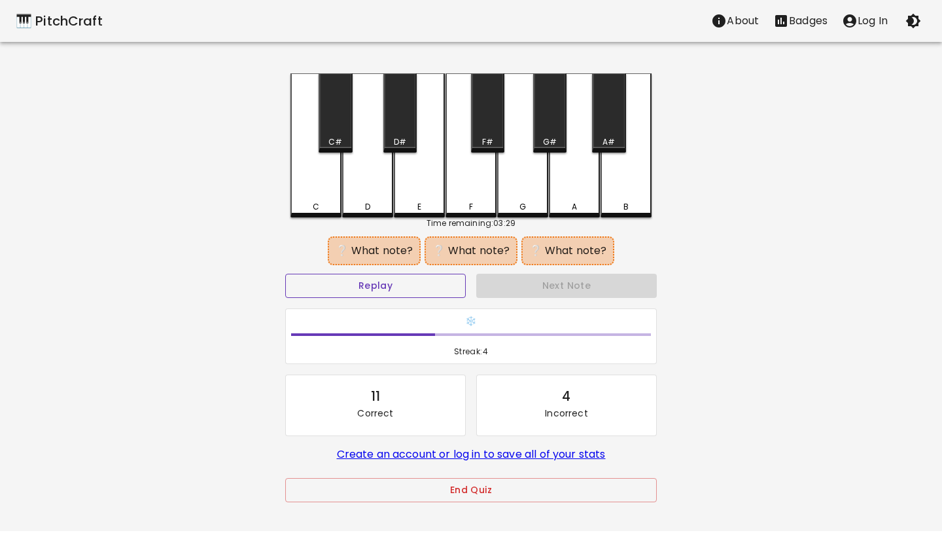
click at [441, 289] on button "Replay" at bounding box center [375, 286] width 181 height 24
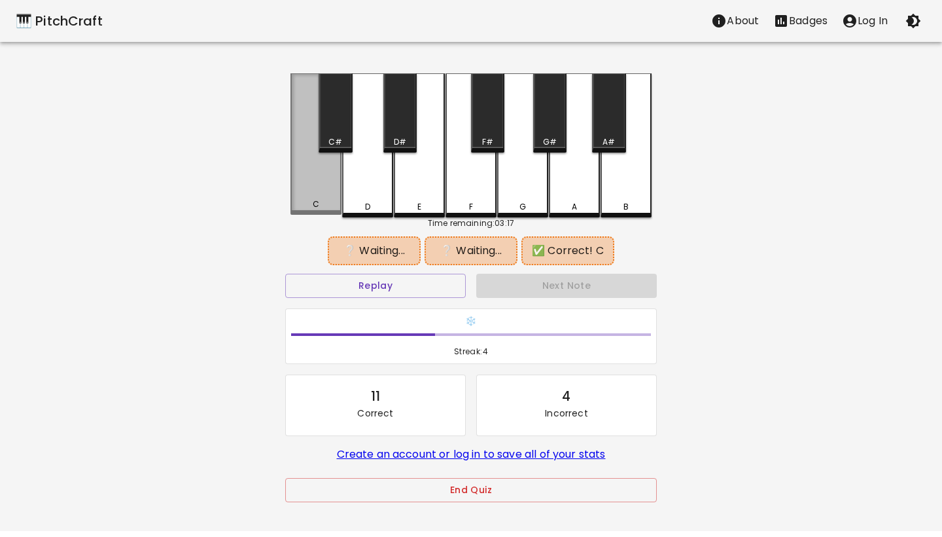
click at [307, 182] on div "C" at bounding box center [316, 143] width 51 height 141
click at [336, 132] on div "C#" at bounding box center [335, 112] width 33 height 79
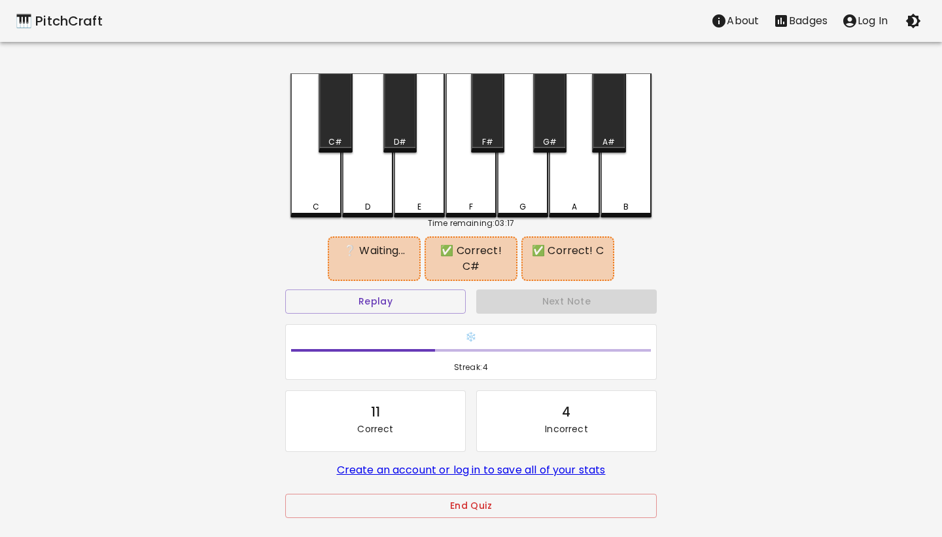
click at [498, 133] on div "F#" at bounding box center [487, 112] width 33 height 79
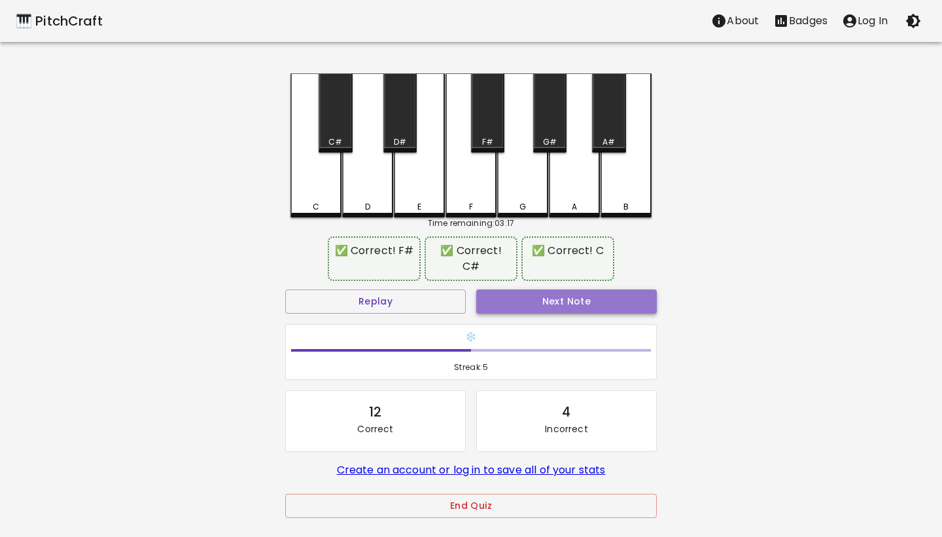
click at [548, 291] on button "Next Note" at bounding box center [566, 301] width 181 height 24
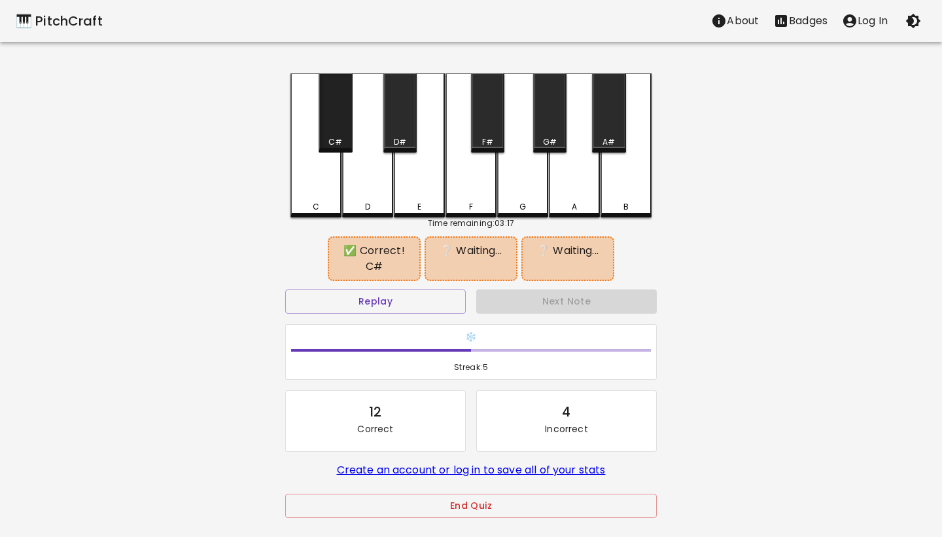
click at [330, 124] on div "C#" at bounding box center [335, 112] width 33 height 79
click at [363, 162] on div "D" at bounding box center [367, 145] width 51 height 144
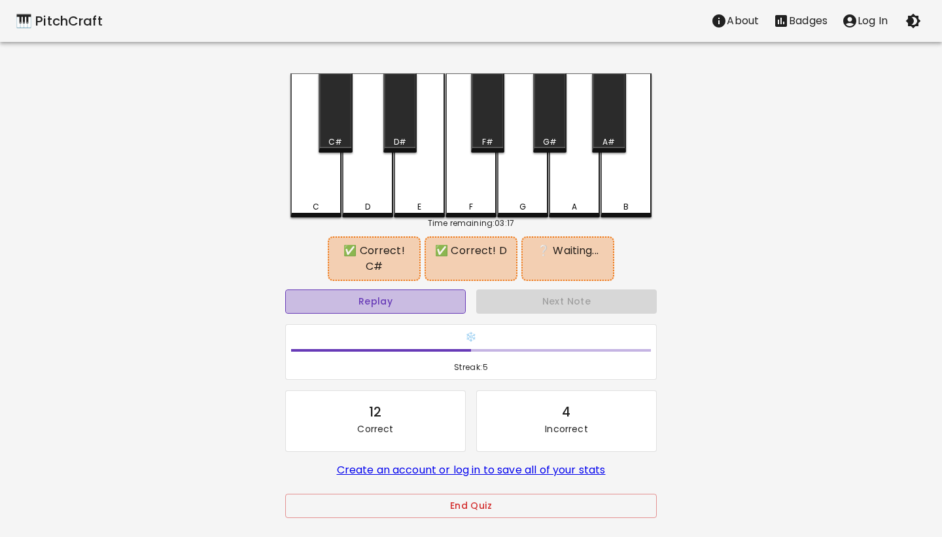
click at [419, 301] on button "Replay" at bounding box center [375, 301] width 181 height 24
click at [461, 201] on div "F" at bounding box center [471, 207] width 48 height 12
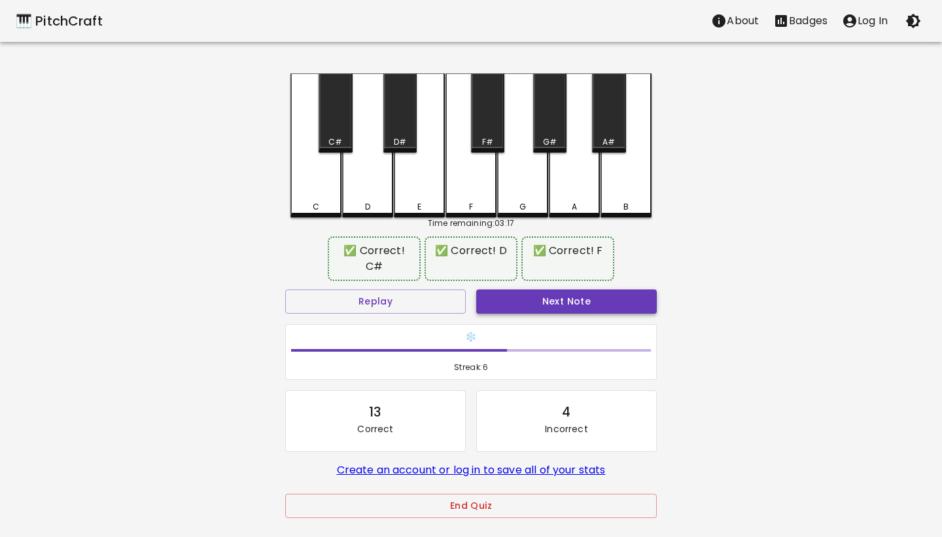
click at [526, 296] on button "Next Note" at bounding box center [566, 301] width 181 height 24
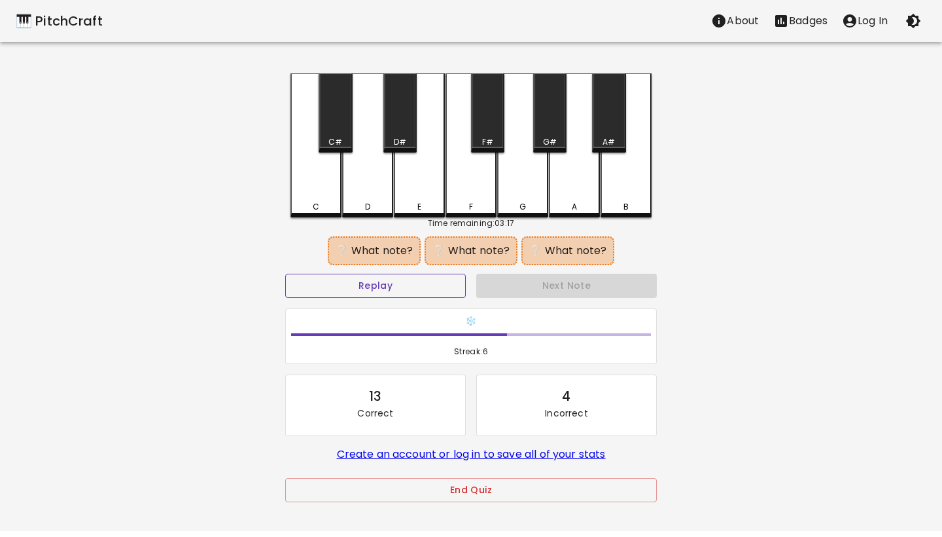
click at [439, 285] on button "Replay" at bounding box center [375, 286] width 181 height 24
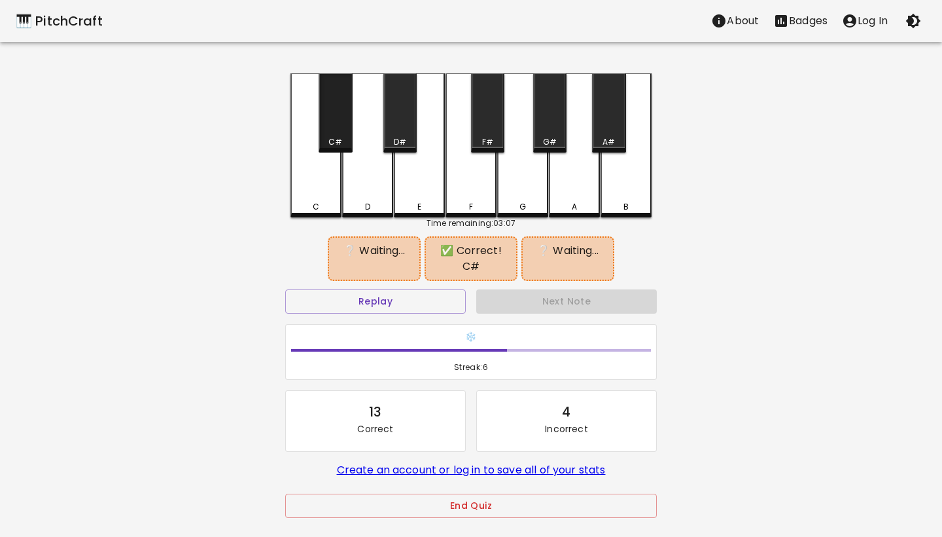
click at [338, 132] on div "C#" at bounding box center [335, 112] width 33 height 79
click at [573, 175] on div "A" at bounding box center [574, 145] width 51 height 144
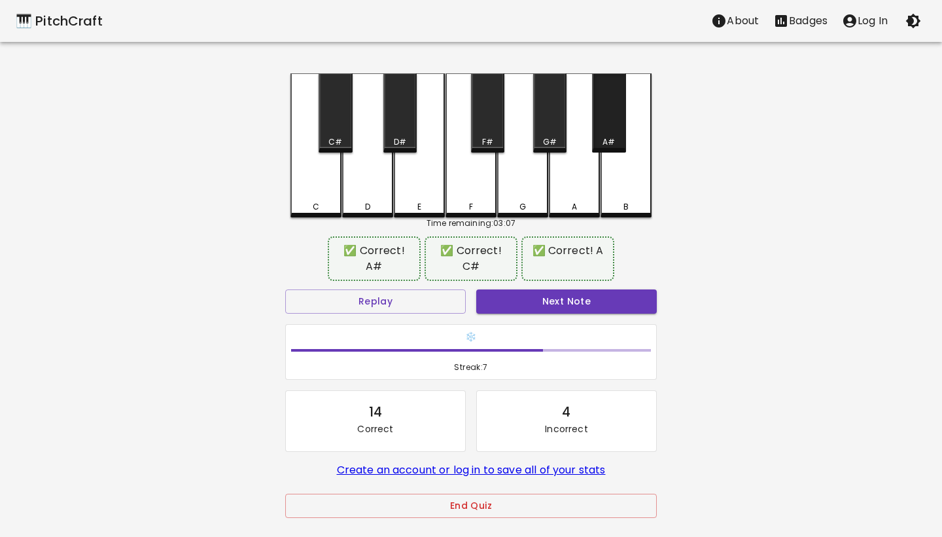
click at [609, 133] on div "A#" at bounding box center [608, 112] width 33 height 79
click at [547, 306] on button "Next Note" at bounding box center [566, 301] width 181 height 24
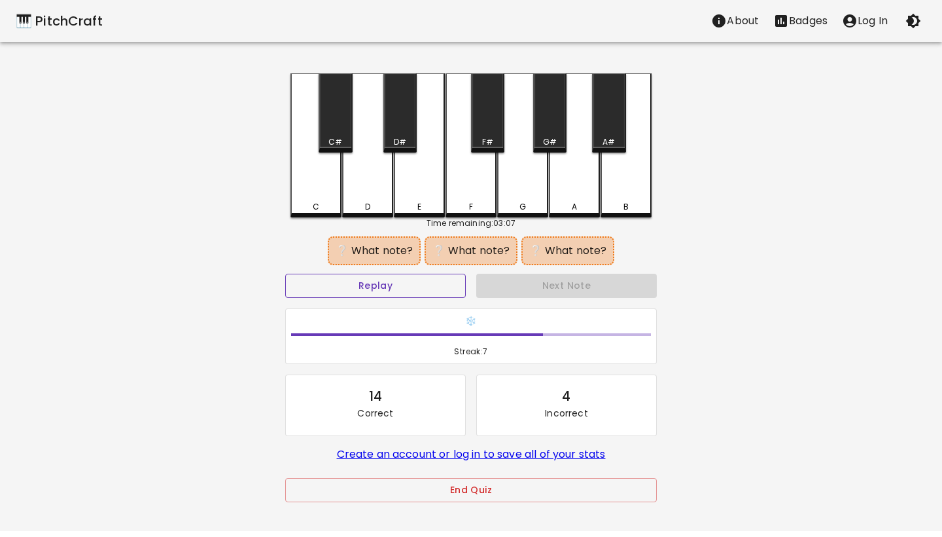
click at [395, 285] on button "Replay" at bounding box center [375, 286] width 181 height 24
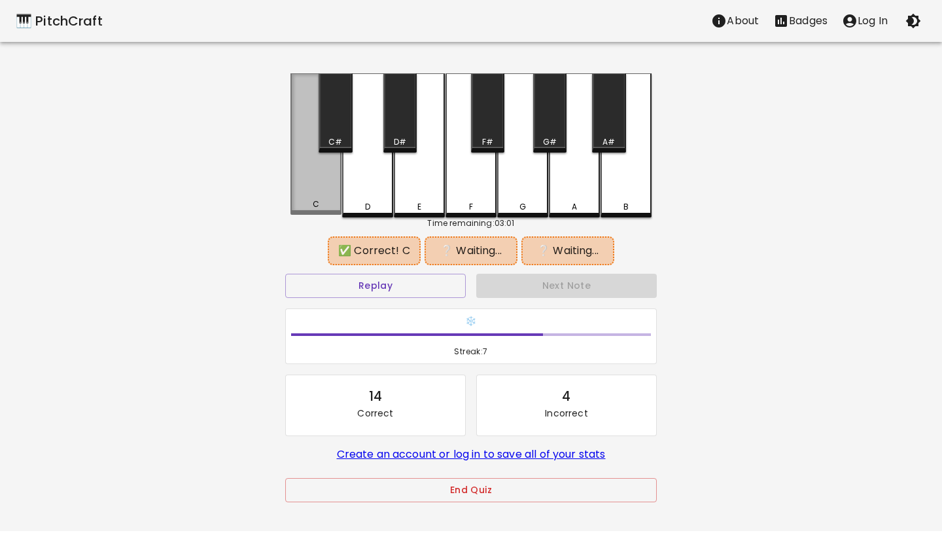
click at [320, 194] on div "C" at bounding box center [316, 143] width 51 height 141
click at [475, 188] on div "F" at bounding box center [471, 145] width 51 height 144
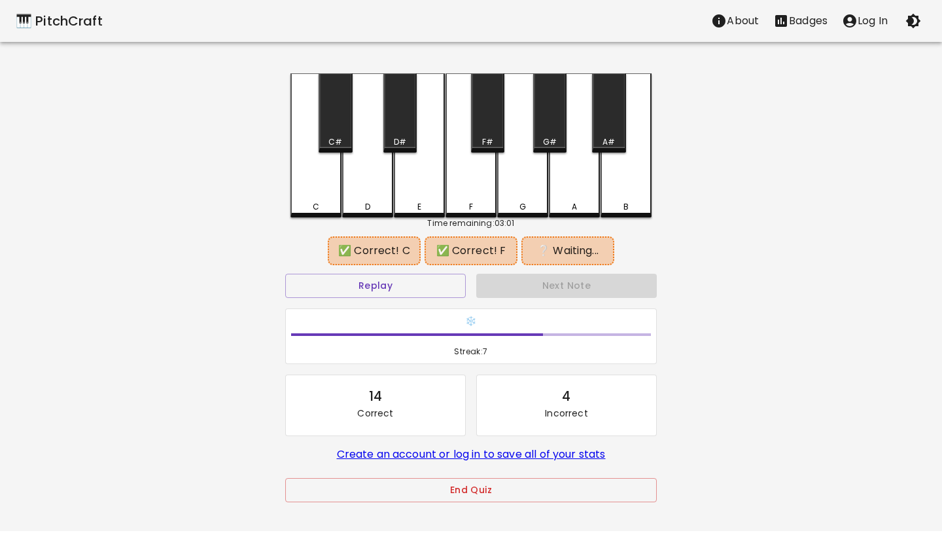
click at [485, 135] on div "F#" at bounding box center [487, 112] width 33 height 79
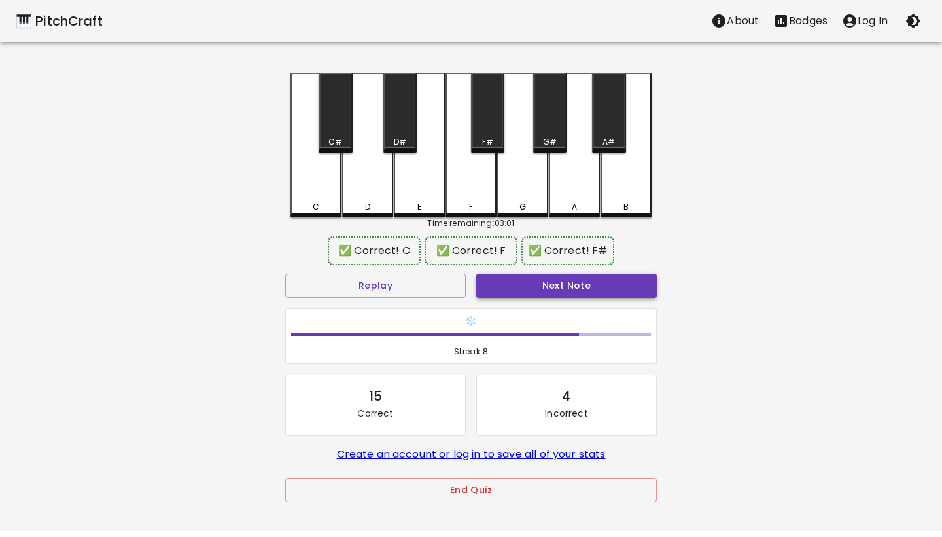
click at [514, 276] on button "Next Note" at bounding box center [566, 286] width 181 height 24
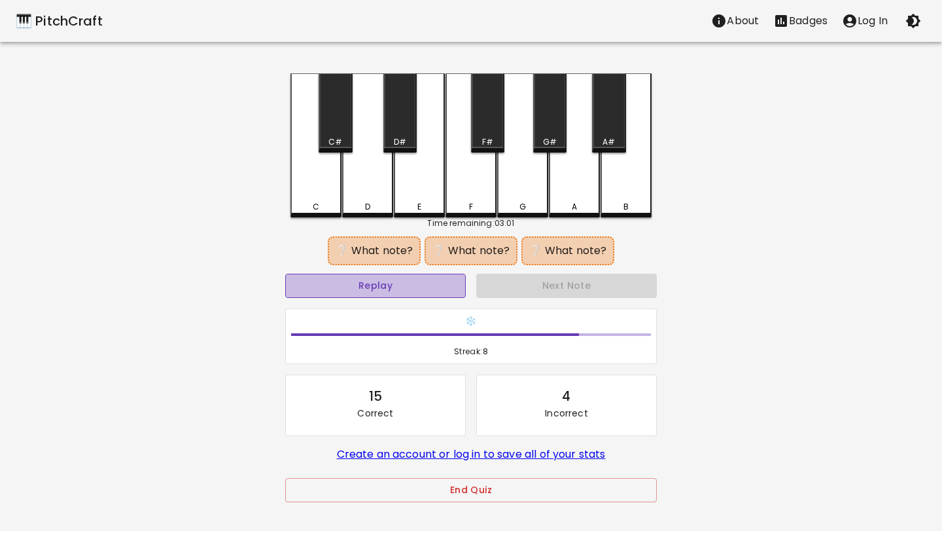
click at [448, 281] on button "Replay" at bounding box center [375, 286] width 181 height 24
click at [406, 117] on div "D#" at bounding box center [399, 112] width 33 height 79
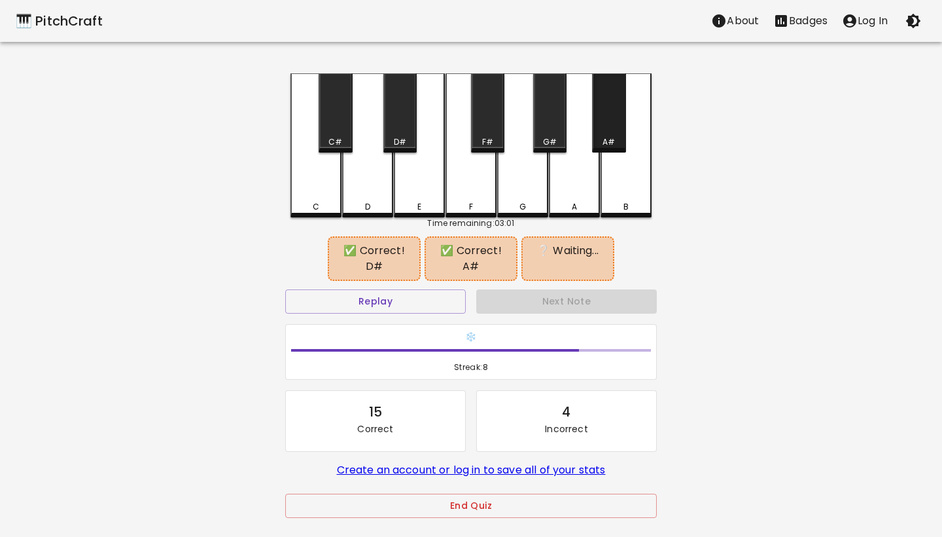
click at [608, 137] on div "A#" at bounding box center [609, 142] width 12 height 12
click at [623, 181] on div "B" at bounding box center [626, 145] width 51 height 144
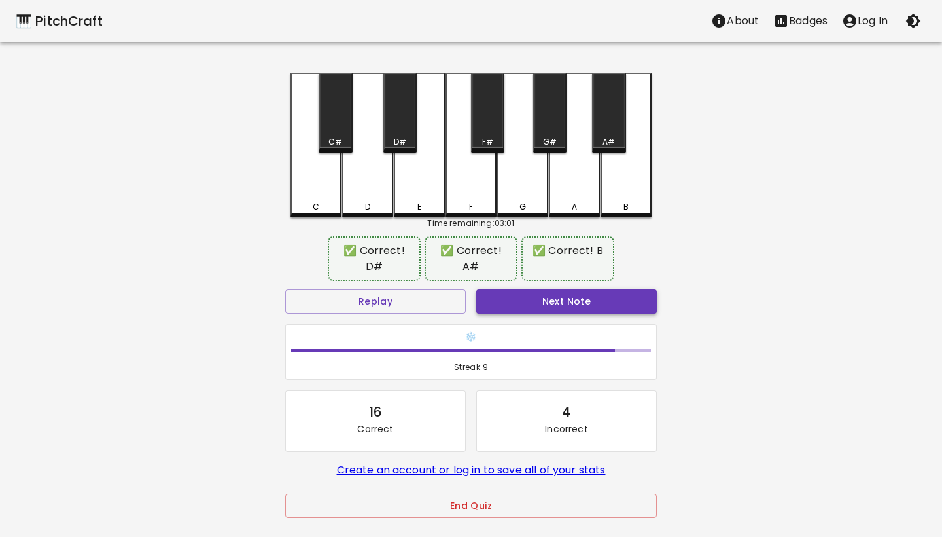
click at [585, 289] on button "Next Note" at bounding box center [566, 301] width 181 height 24
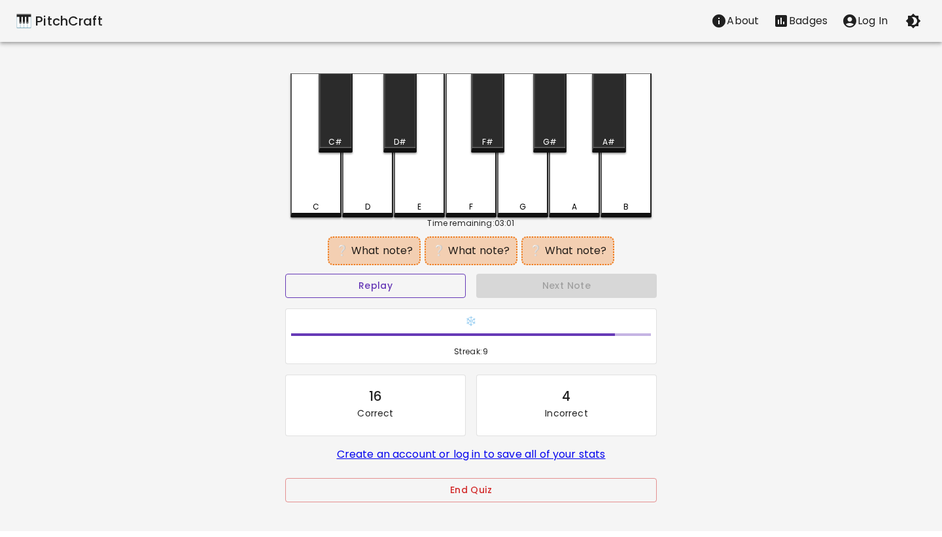
click at [447, 284] on button "Replay" at bounding box center [375, 286] width 181 height 24
click at [448, 283] on button "Replay" at bounding box center [375, 286] width 181 height 24
click at [612, 135] on div "A#" at bounding box center [608, 112] width 33 height 79
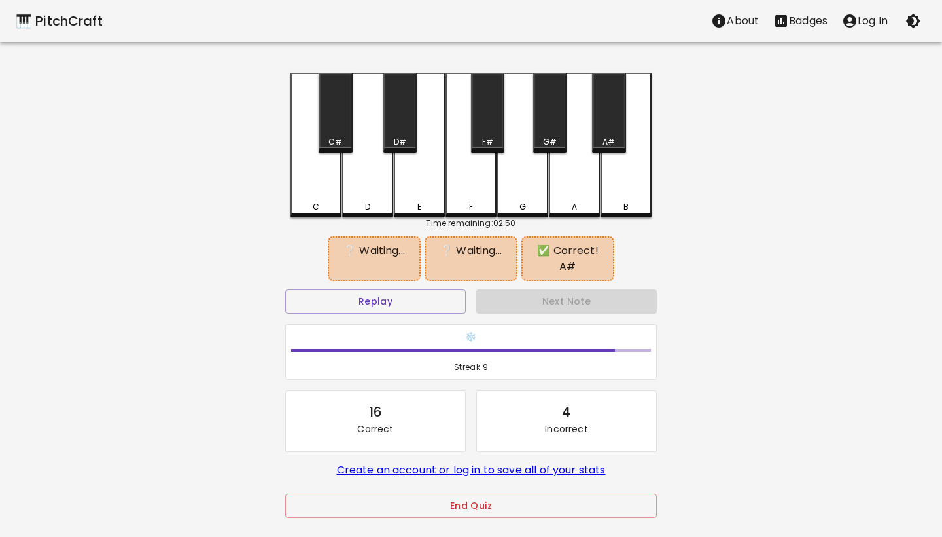
click at [559, 142] on div "G#" at bounding box center [550, 142] width 31 height 12
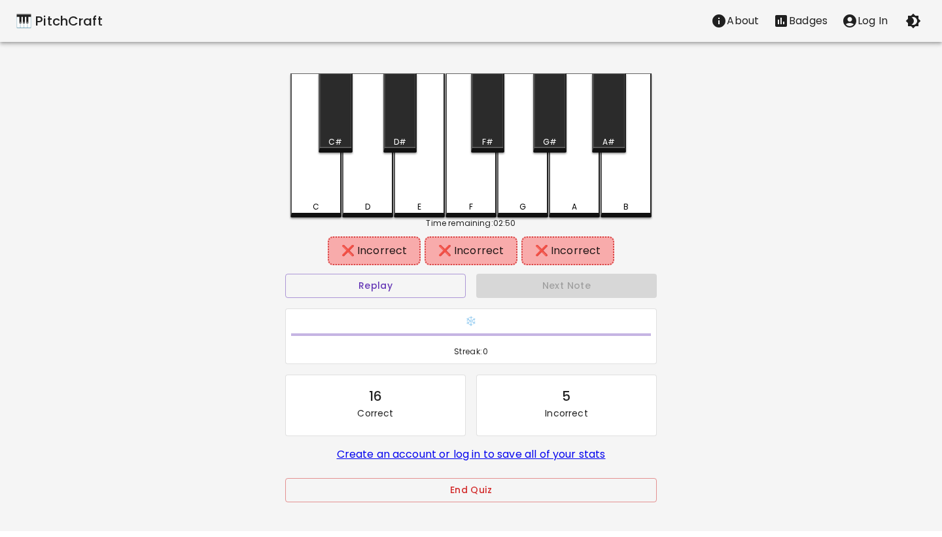
click at [609, 128] on div "A#" at bounding box center [608, 112] width 33 height 79
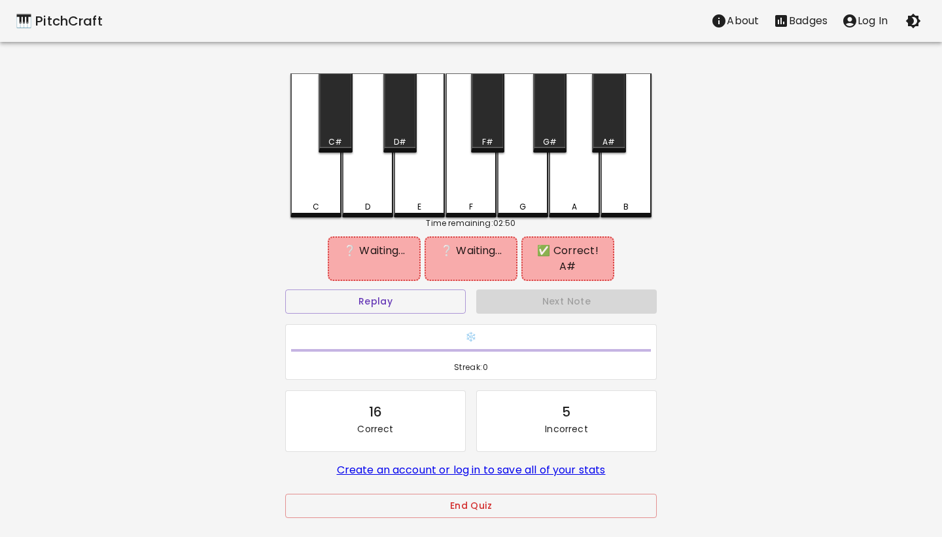
click at [575, 194] on div "A" at bounding box center [574, 145] width 51 height 144
click at [472, 330] on h6 "❄️" at bounding box center [471, 337] width 360 height 14
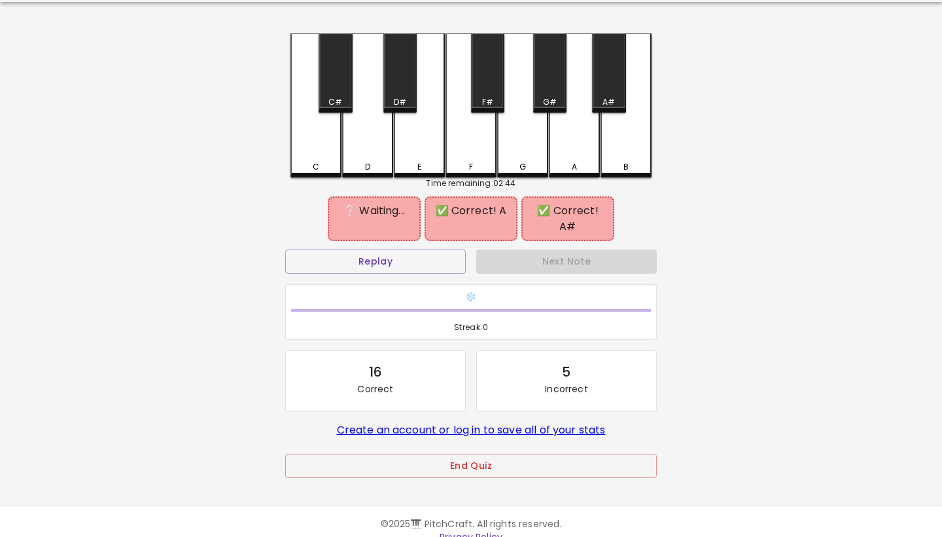
scroll to position [39, 0]
click at [458, 454] on button "End Quiz" at bounding box center [471, 466] width 372 height 24
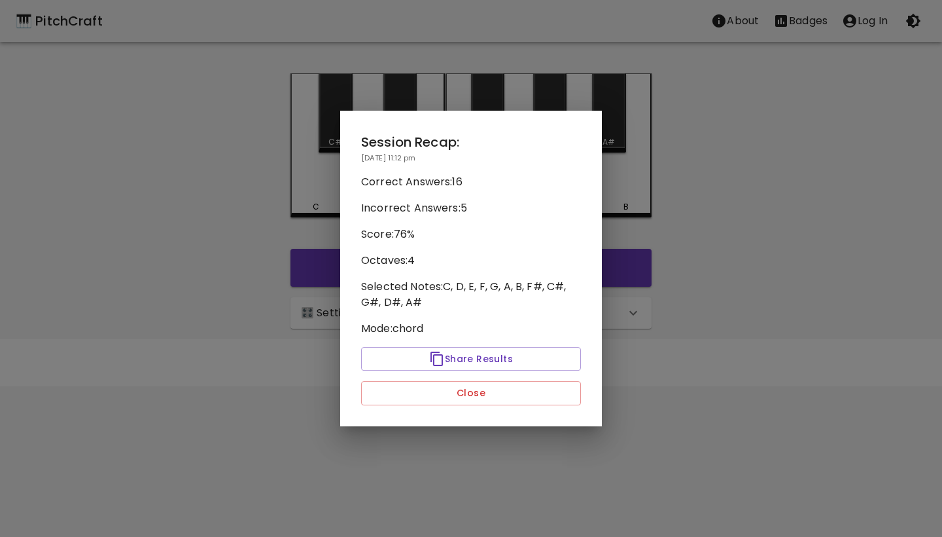
scroll to position [0, 0]
click at [452, 387] on button "Close" at bounding box center [471, 393] width 220 height 24
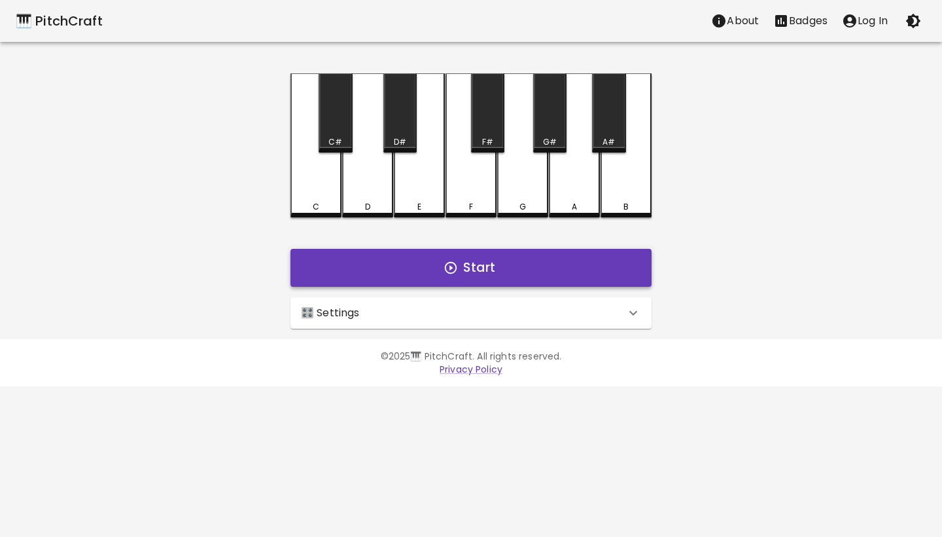
click at [484, 274] on button "Start" at bounding box center [471, 268] width 361 height 38
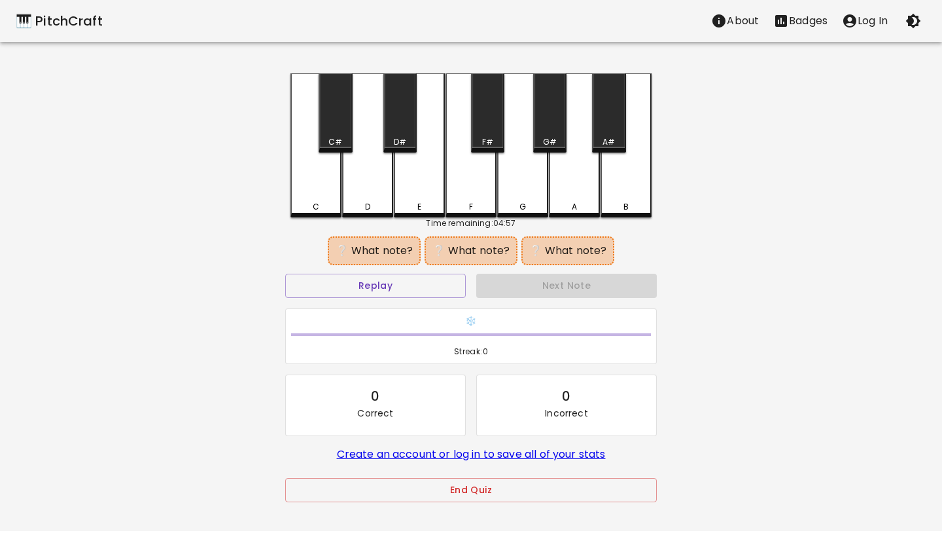
click at [424, 168] on div "E" at bounding box center [419, 145] width 51 height 144
click at [491, 133] on div "F#" at bounding box center [487, 112] width 33 height 79
click at [575, 193] on div "A" at bounding box center [574, 145] width 51 height 144
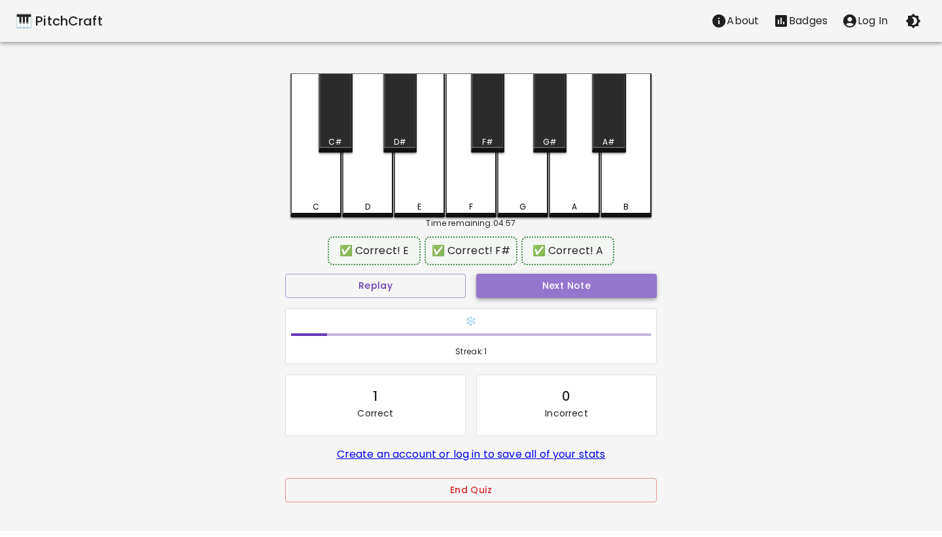
click at [539, 281] on button "Next Note" at bounding box center [566, 286] width 181 height 24
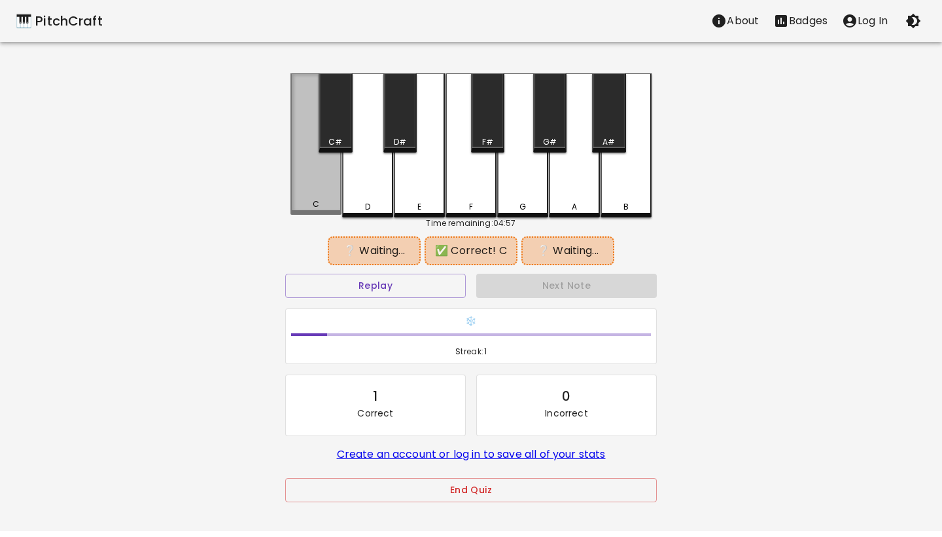
click at [334, 204] on div "C" at bounding box center [316, 204] width 48 height 12
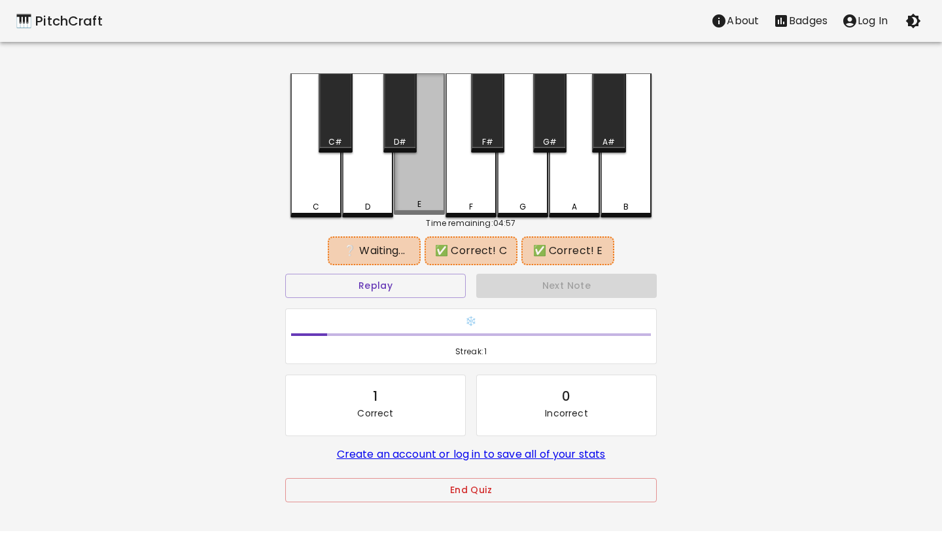
click at [416, 195] on div "E" at bounding box center [419, 143] width 51 height 141
click at [571, 201] on div "A" at bounding box center [574, 207] width 48 height 12
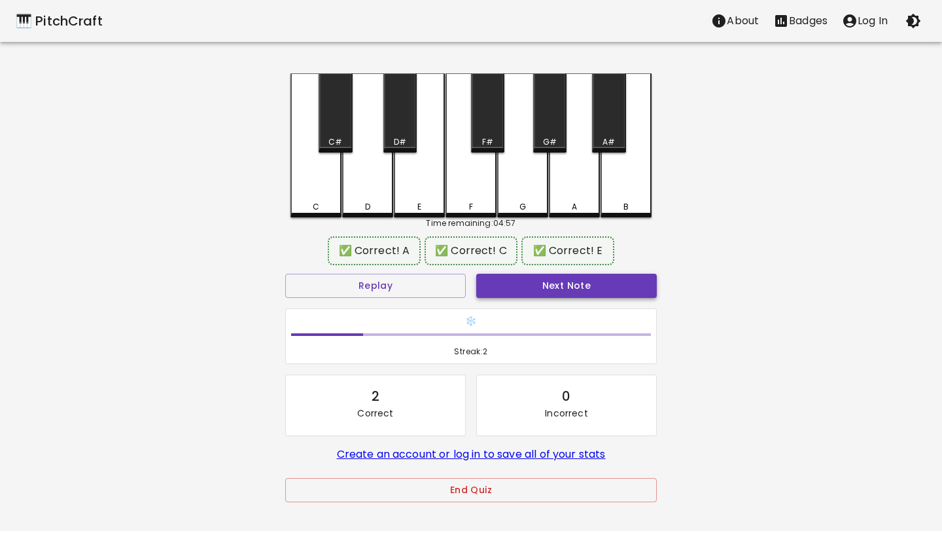
click at [563, 286] on button "Next Note" at bounding box center [566, 286] width 181 height 24
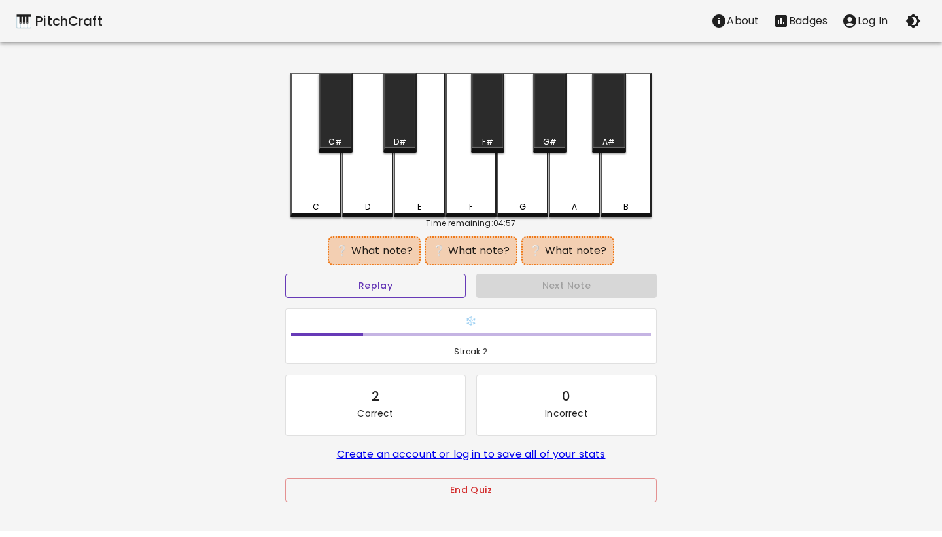
click at [438, 285] on button "Replay" at bounding box center [375, 286] width 181 height 24
click at [400, 140] on div "D#" at bounding box center [400, 142] width 12 height 12
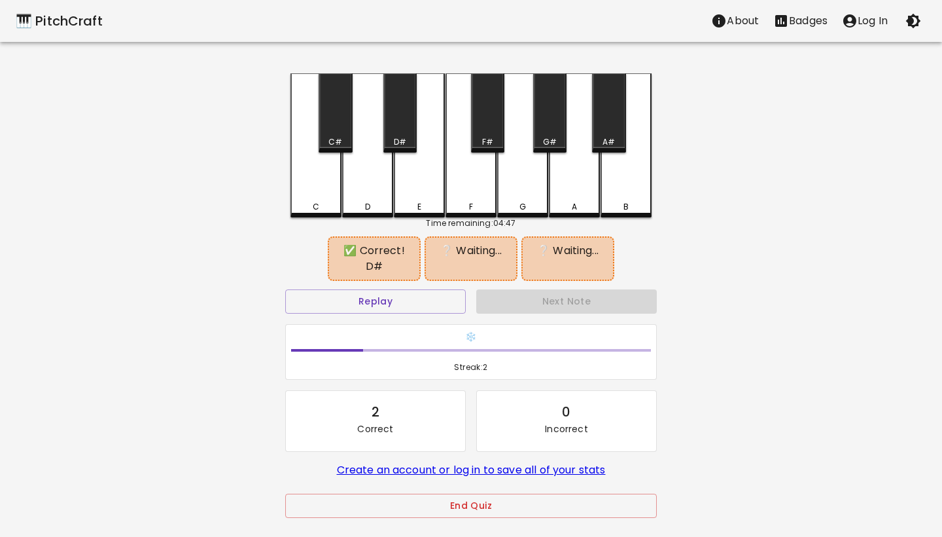
click at [548, 137] on div "G#" at bounding box center [550, 142] width 14 height 12
click at [569, 178] on div "A" at bounding box center [574, 145] width 51 height 144
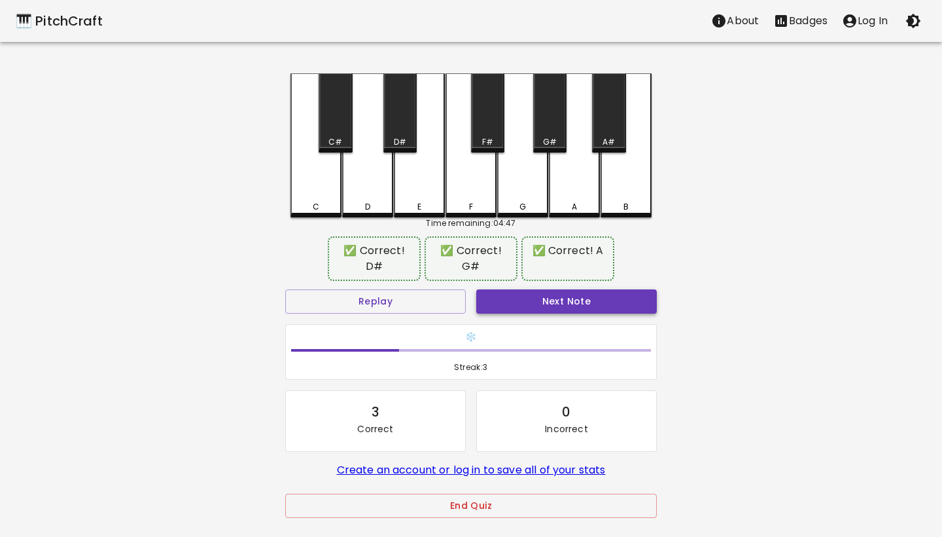
click at [562, 302] on button "Next Note" at bounding box center [566, 301] width 181 height 24
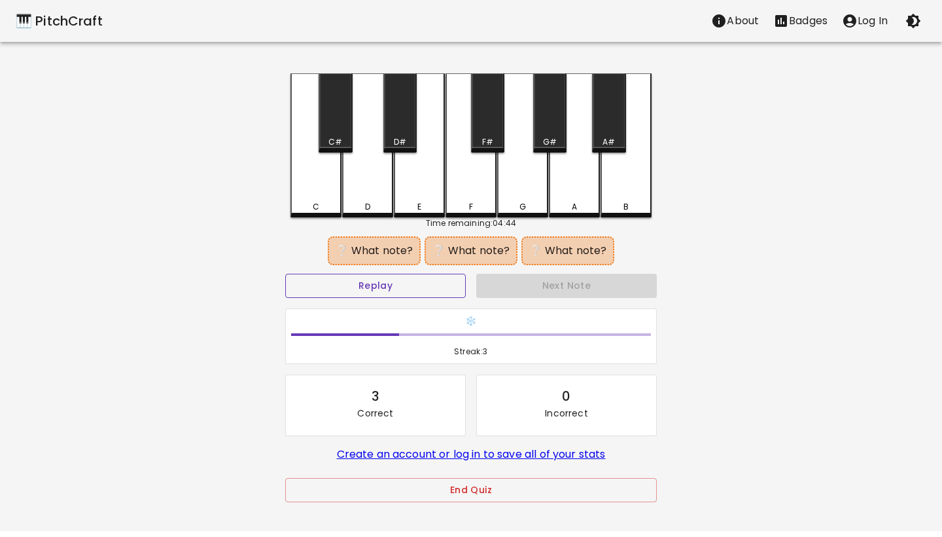
click at [449, 294] on button "Replay" at bounding box center [375, 286] width 181 height 24
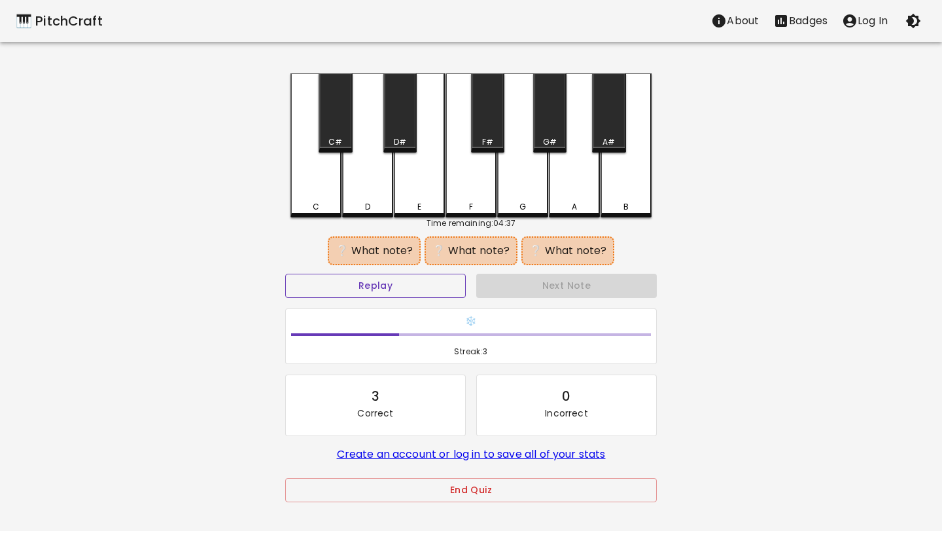
click at [448, 293] on button "Replay" at bounding box center [375, 286] width 181 height 24
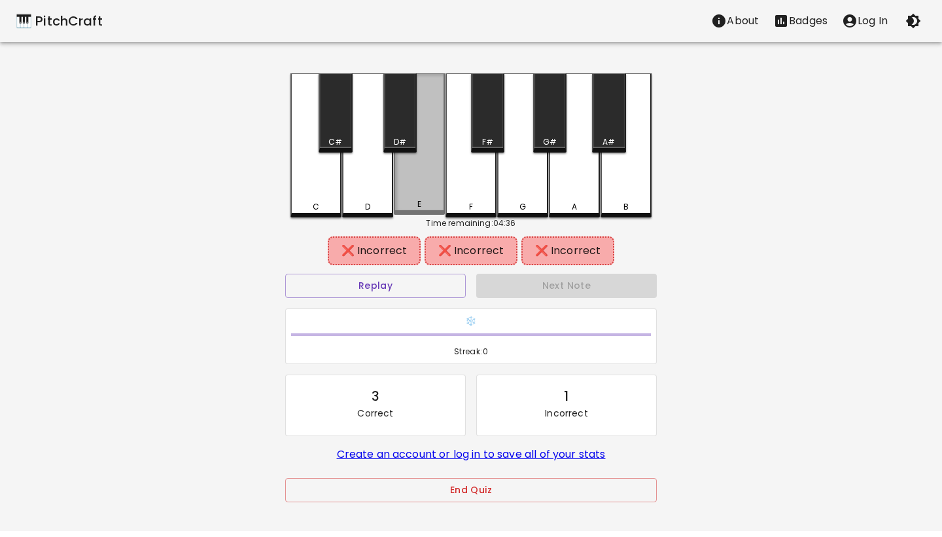
click at [440, 185] on div "E" at bounding box center [419, 143] width 51 height 141
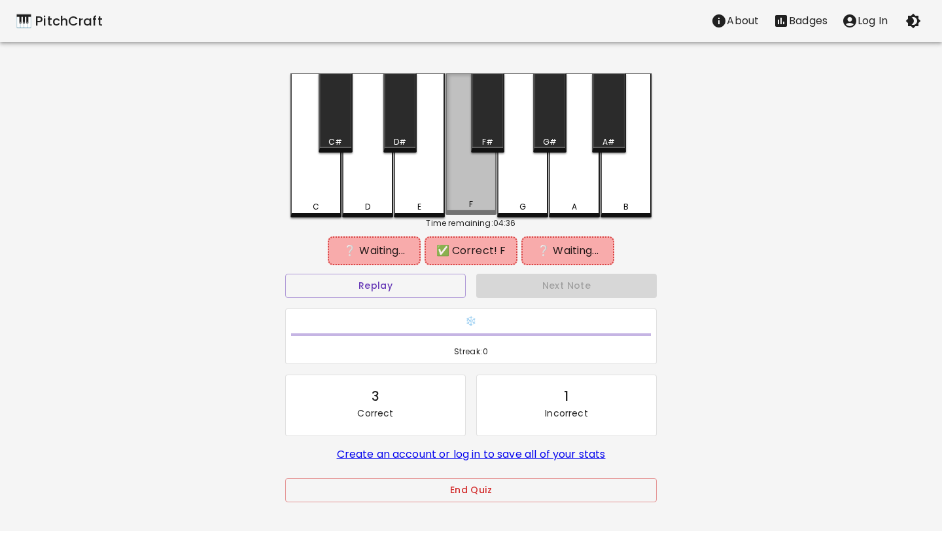
click at [453, 185] on div "F" at bounding box center [471, 143] width 51 height 141
click at [477, 143] on div "F#" at bounding box center [487, 142] width 31 height 12
click at [408, 131] on div "D#" at bounding box center [399, 112] width 33 height 79
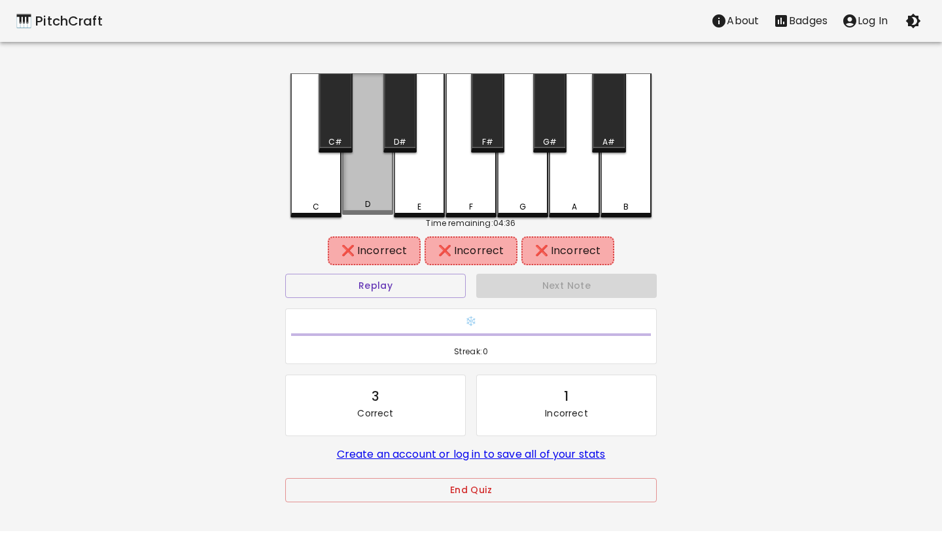
click at [376, 185] on div "D" at bounding box center [367, 143] width 51 height 141
click at [436, 278] on button "Replay" at bounding box center [375, 286] width 181 height 24
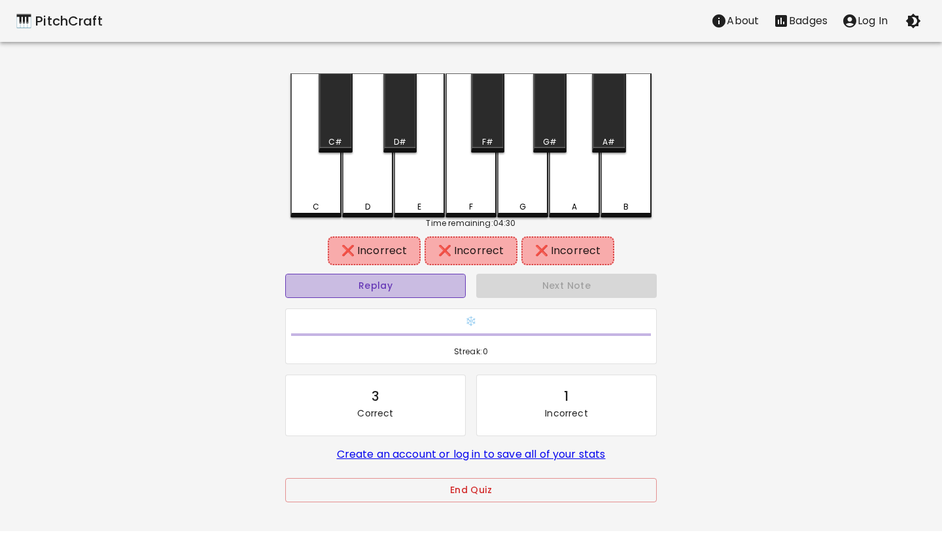
click at [438, 284] on button "Replay" at bounding box center [375, 286] width 181 height 24
click at [319, 191] on div "C" at bounding box center [316, 145] width 51 height 144
click at [333, 145] on div "C#" at bounding box center [336, 142] width 14 height 12
click at [400, 219] on div "Time remaining: 04:29" at bounding box center [471, 223] width 361 height 12
click at [381, 194] on div "D" at bounding box center [367, 145] width 51 height 144
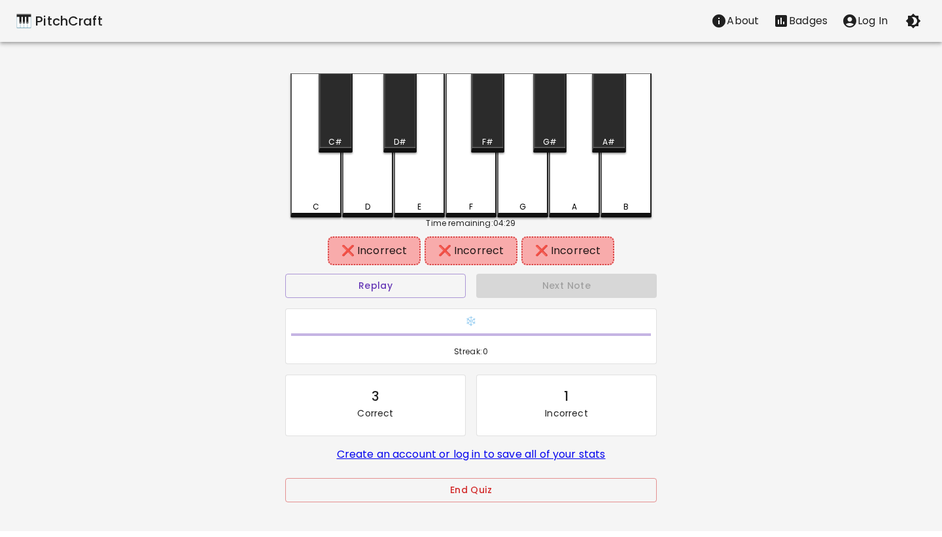
click at [409, 113] on div "D#" at bounding box center [399, 112] width 33 height 79
click at [422, 167] on div "E" at bounding box center [419, 145] width 51 height 144
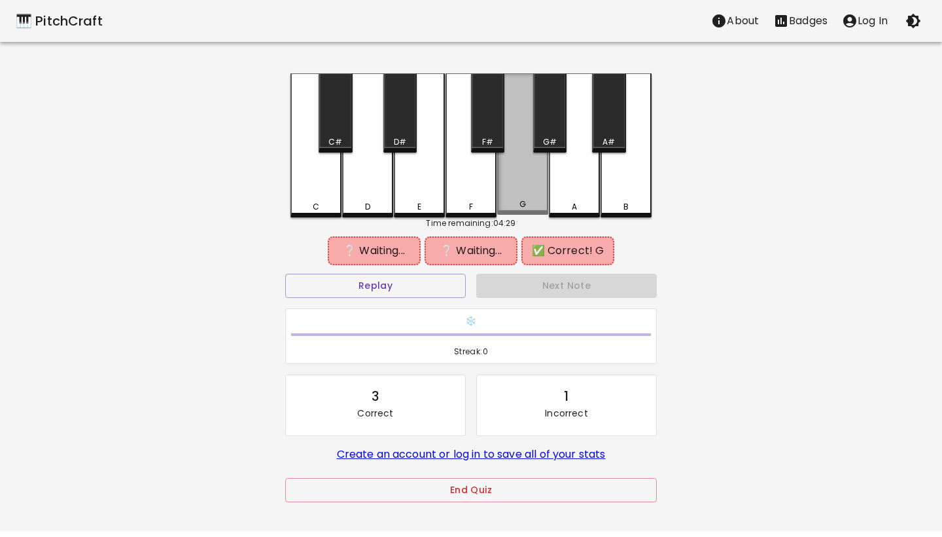
click at [524, 181] on div "G" at bounding box center [522, 143] width 51 height 141
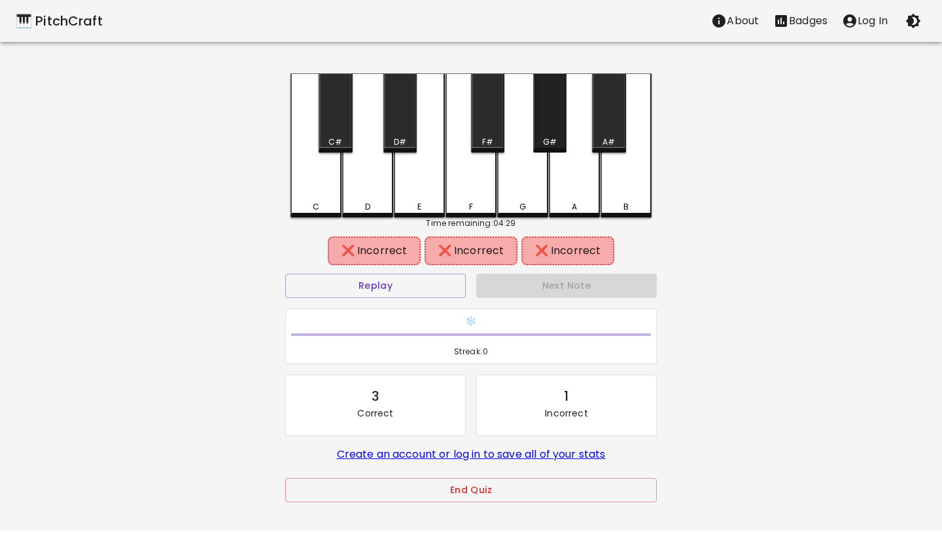
click at [543, 138] on div "G#" at bounding box center [550, 142] width 14 height 12
click at [526, 173] on div "G" at bounding box center [522, 145] width 51 height 144
click at [507, 133] on div "G" at bounding box center [522, 145] width 51 height 144
click at [489, 133] on div "F#" at bounding box center [487, 112] width 33 height 79
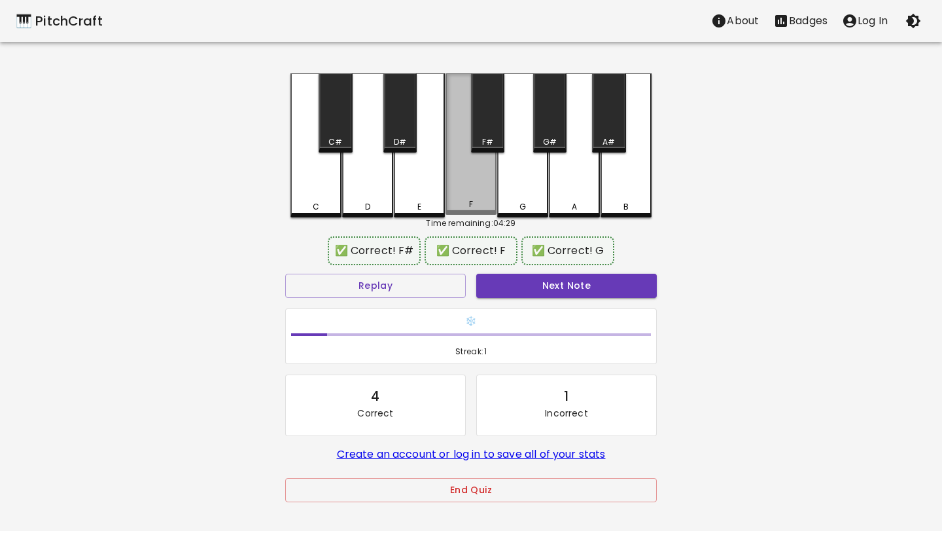
click at [484, 192] on div "F" at bounding box center [471, 143] width 51 height 141
click at [414, 284] on button "Replay" at bounding box center [375, 286] width 181 height 24
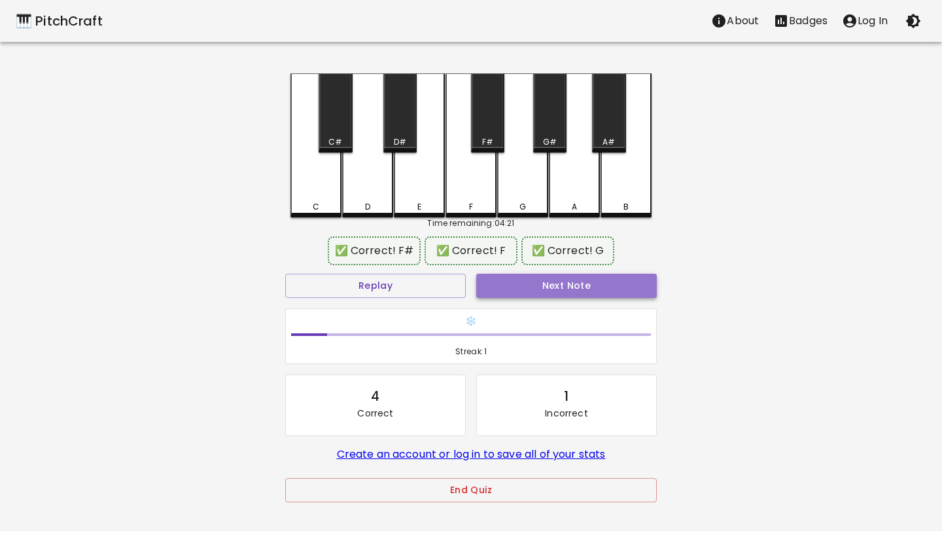
click at [546, 285] on button "Next Note" at bounding box center [566, 286] width 181 height 24
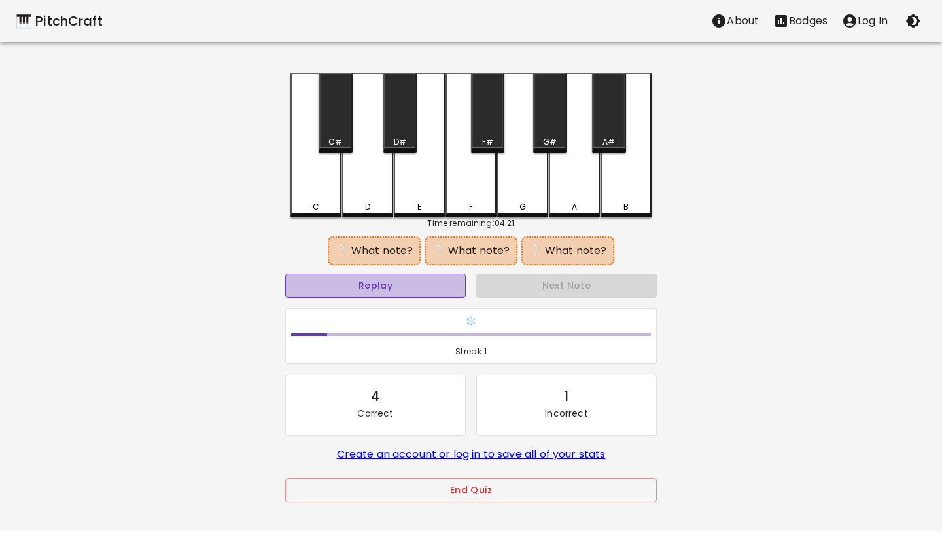
click at [436, 293] on button "Replay" at bounding box center [375, 286] width 181 height 24
click at [609, 139] on div "A#" at bounding box center [609, 142] width 12 height 12
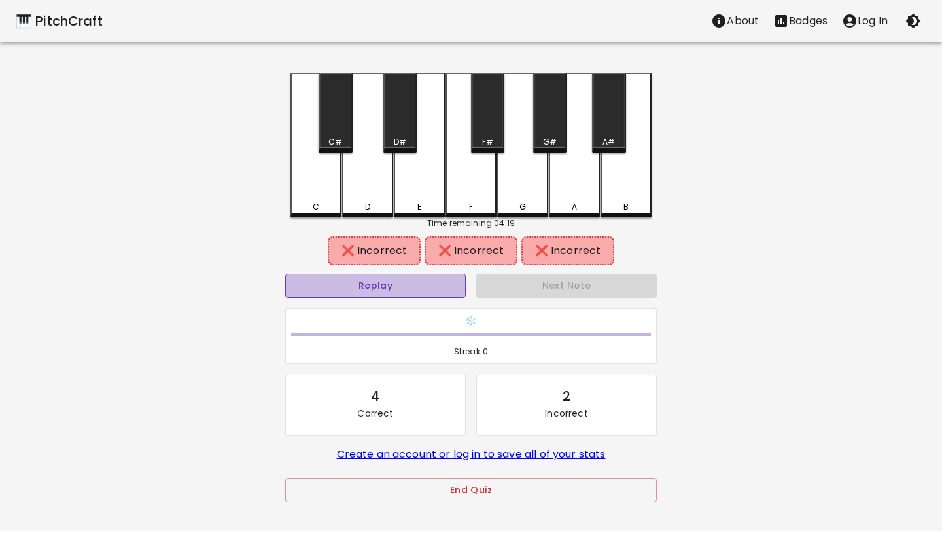
click at [416, 283] on button "Replay" at bounding box center [375, 286] width 181 height 24
click at [629, 179] on div "B" at bounding box center [626, 145] width 51 height 144
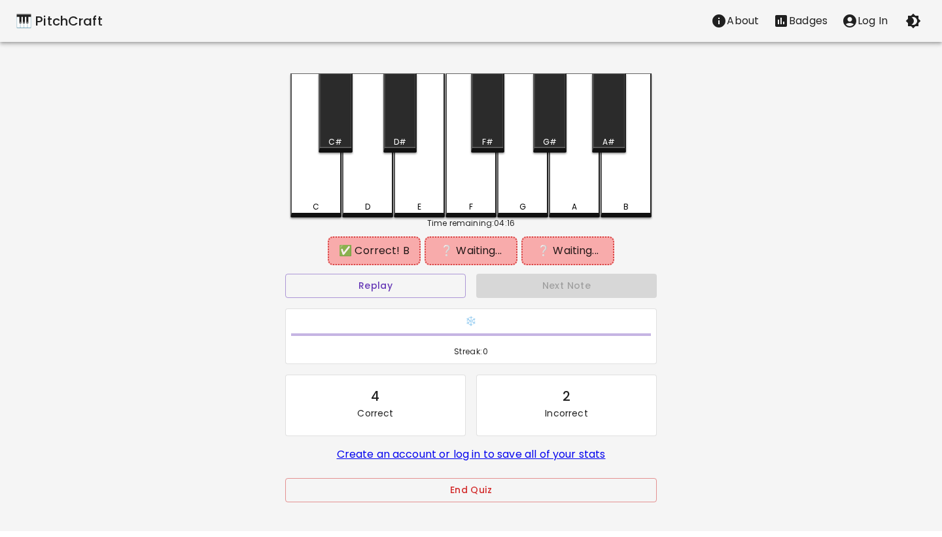
click at [555, 146] on div "G#" at bounding box center [550, 142] width 14 height 12
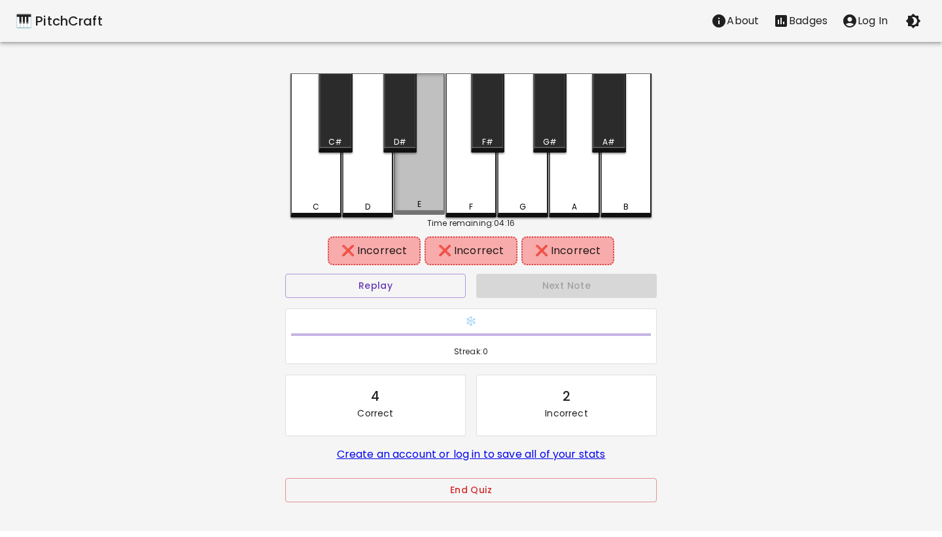
click at [427, 175] on div "E" at bounding box center [419, 143] width 51 height 141
click at [404, 125] on div "D#" at bounding box center [399, 112] width 33 height 79
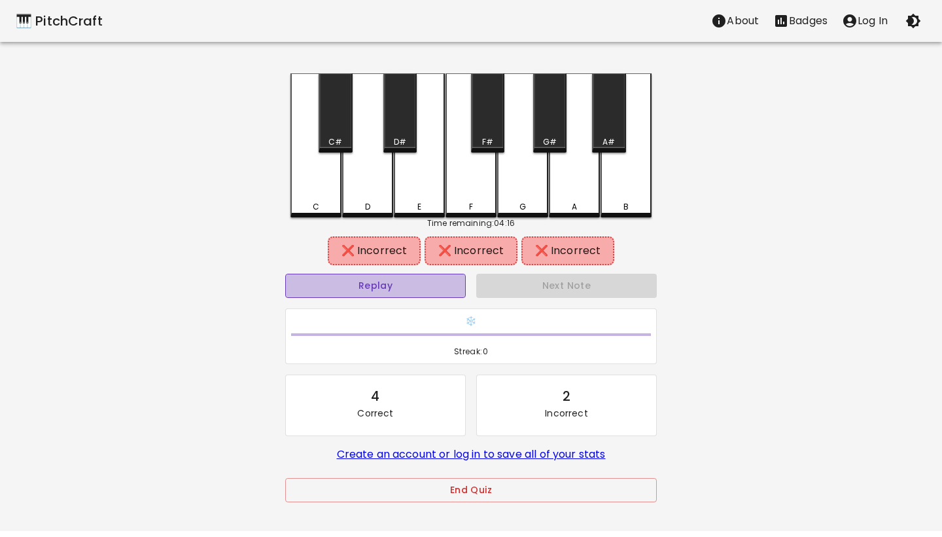
click at [410, 285] on button "Replay" at bounding box center [375, 286] width 181 height 24
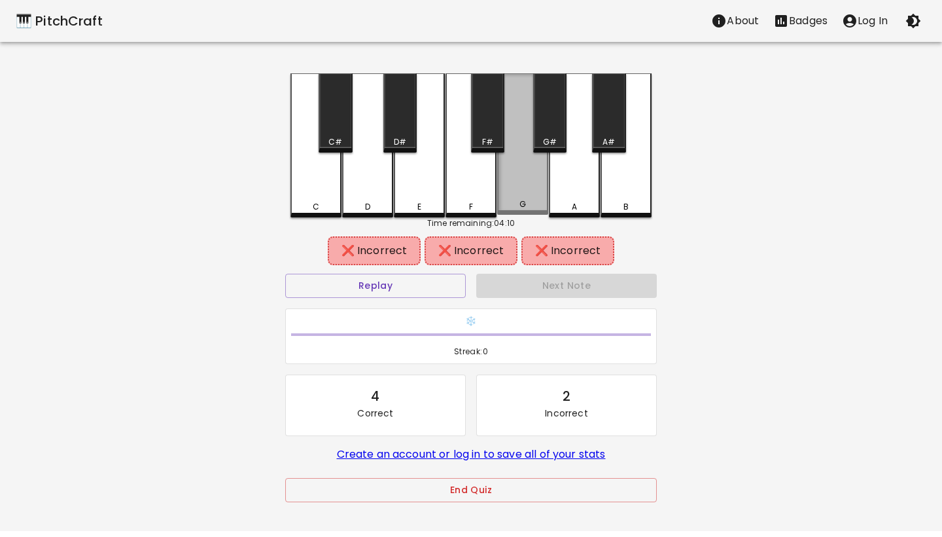
click at [536, 170] on div "G" at bounding box center [522, 143] width 51 height 141
click at [546, 126] on div "G#" at bounding box center [549, 112] width 33 height 79
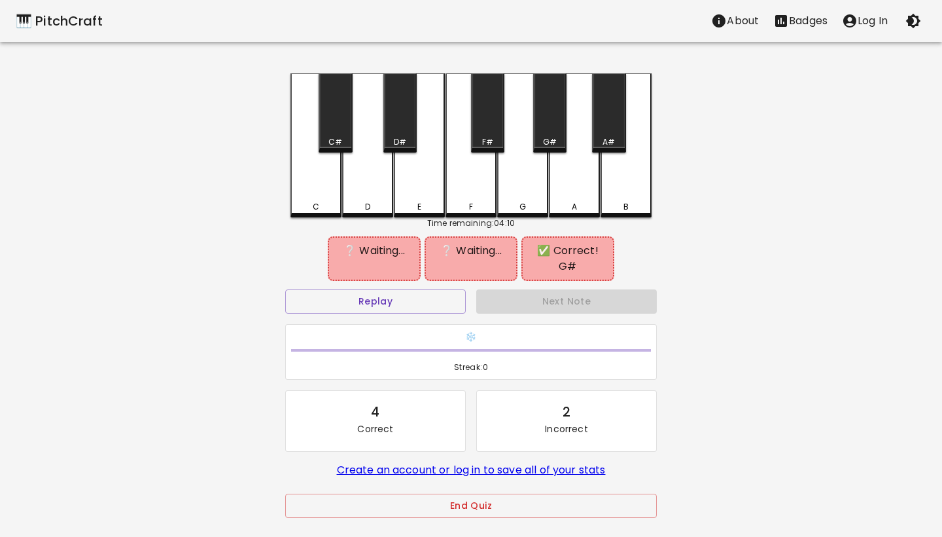
click at [494, 123] on div "F#" at bounding box center [487, 112] width 33 height 79
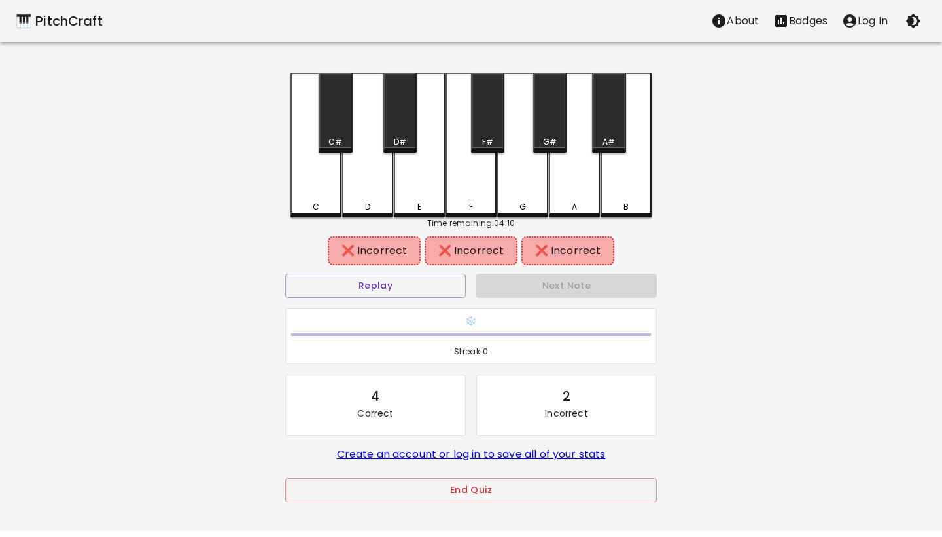
drag, startPoint x: 580, startPoint y: 177, endPoint x: 578, endPoint y: 160, distance: 17.1
click at [580, 177] on div "A" at bounding box center [574, 145] width 51 height 144
click at [555, 130] on div "G#" at bounding box center [549, 112] width 33 height 79
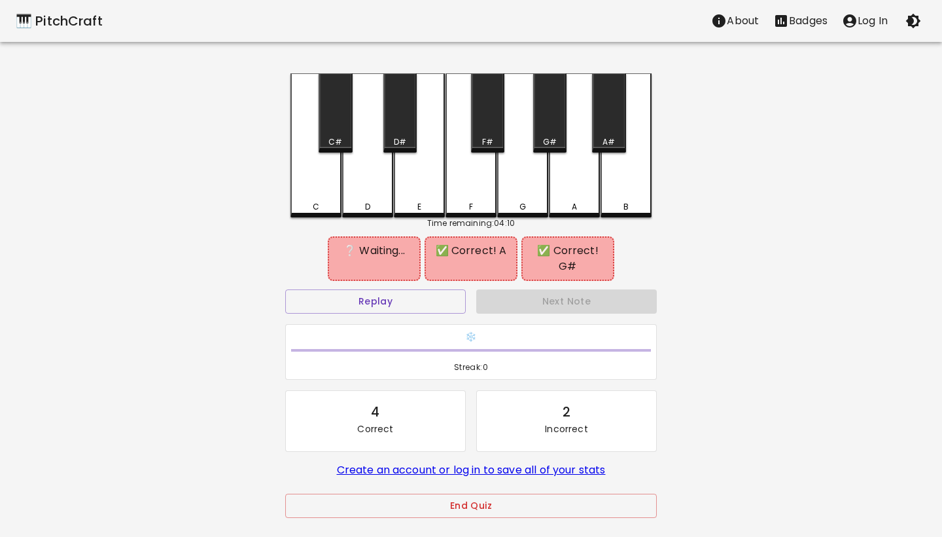
click at [656, 194] on div "C C# D D# E F F# G G# A A# B Time remaining: 04:10 ❔ Waiting... ✅ Correct! A ✅ …" at bounding box center [471, 304] width 393 height 463
click at [635, 191] on div "B" at bounding box center [626, 145] width 51 height 144
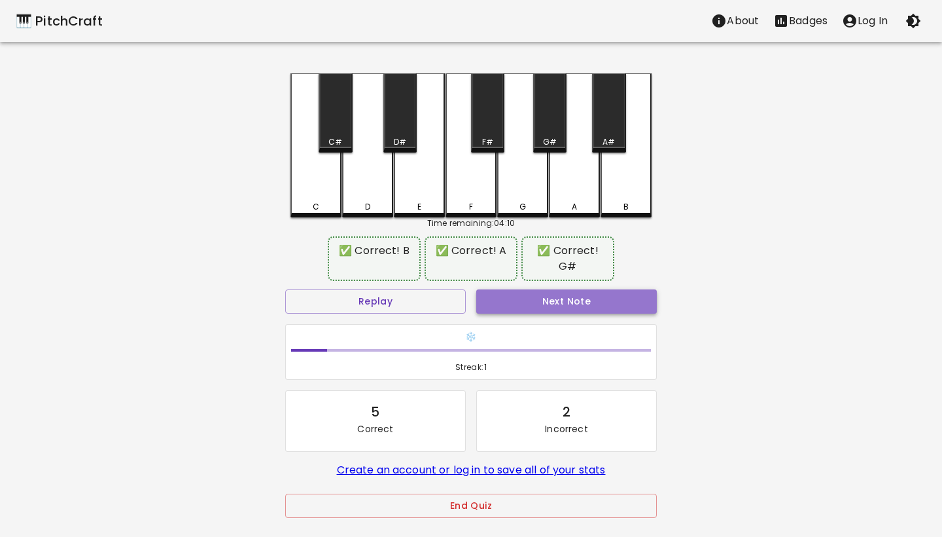
click at [541, 299] on button "Next Note" at bounding box center [566, 301] width 181 height 24
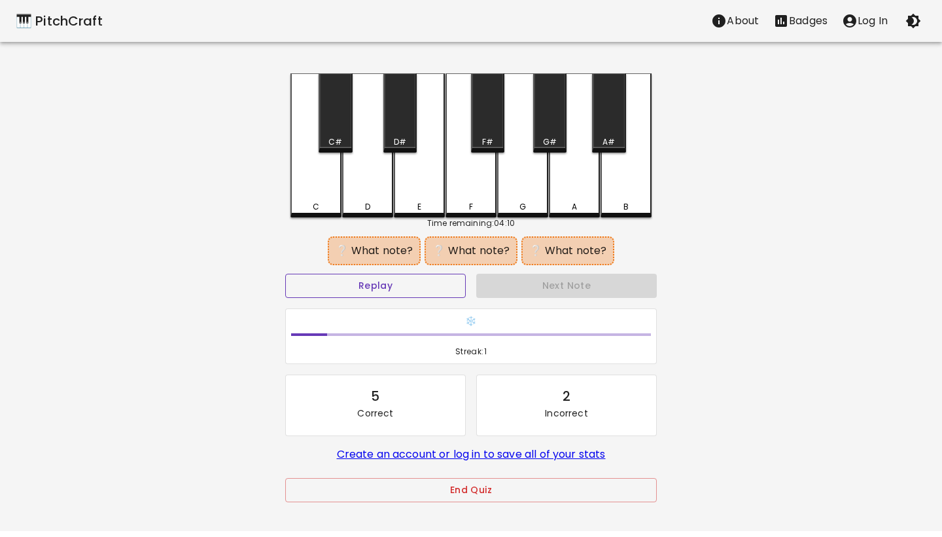
click at [407, 285] on button "Replay" at bounding box center [375, 286] width 181 height 24
click at [408, 135] on div "D#" at bounding box center [399, 112] width 33 height 79
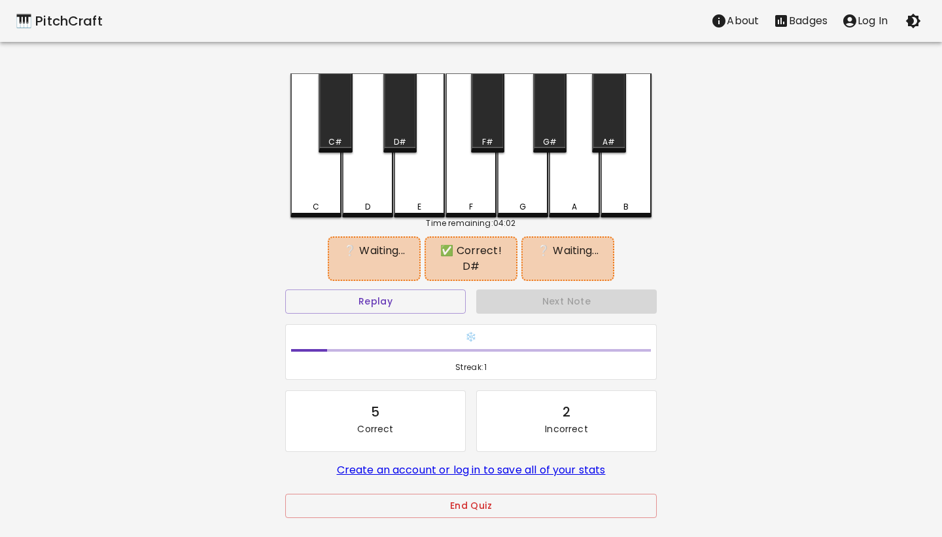
click at [478, 183] on div "F" at bounding box center [471, 145] width 51 height 144
click at [556, 129] on div "G#" at bounding box center [549, 112] width 33 height 79
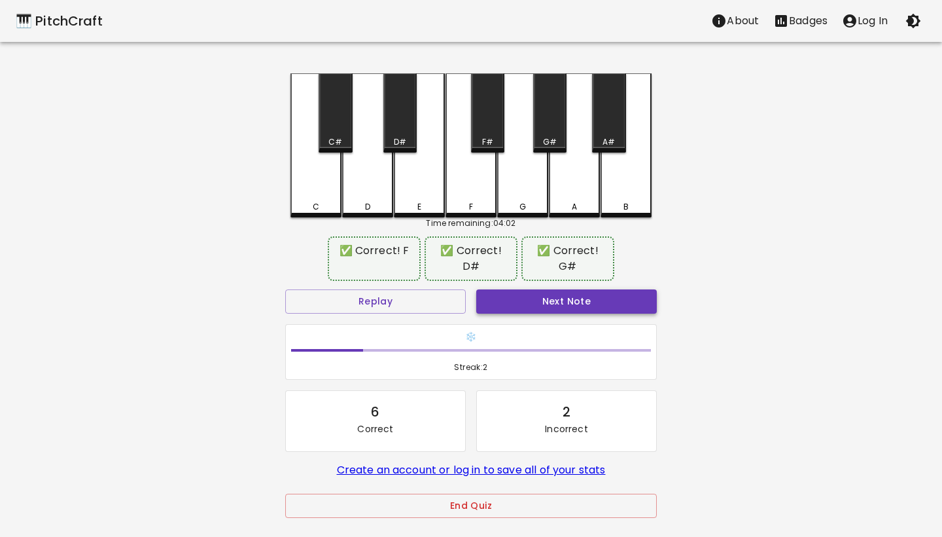
click at [550, 303] on button "Next Note" at bounding box center [566, 301] width 181 height 24
